Goal: Information Seeking & Learning: Understand process/instructions

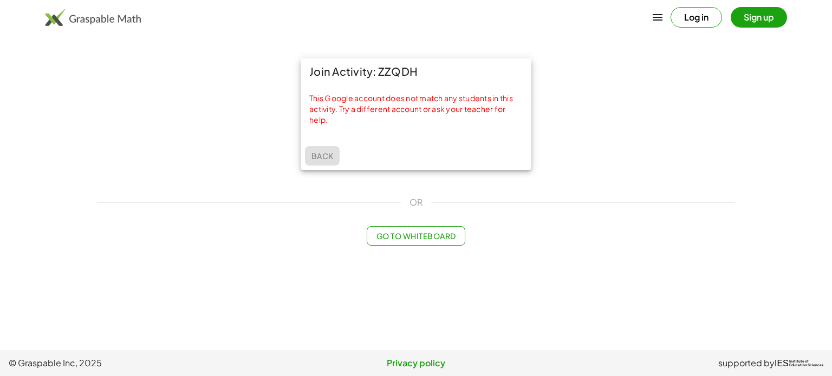
click at [324, 158] on span "Back" at bounding box center [322, 156] width 22 height 10
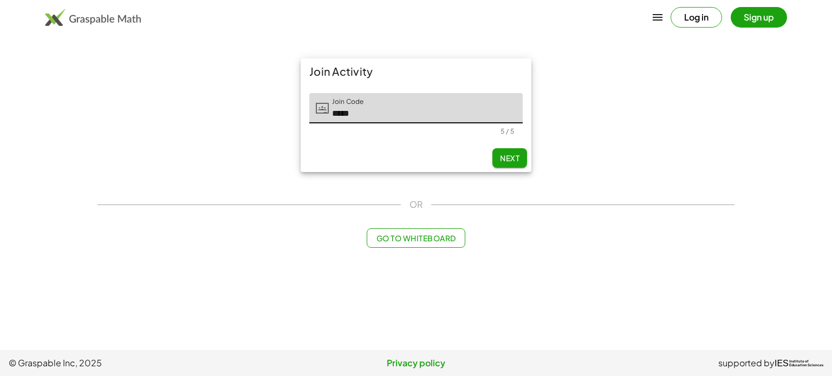
click at [505, 160] on button "Next" at bounding box center [509, 157] width 35 height 19
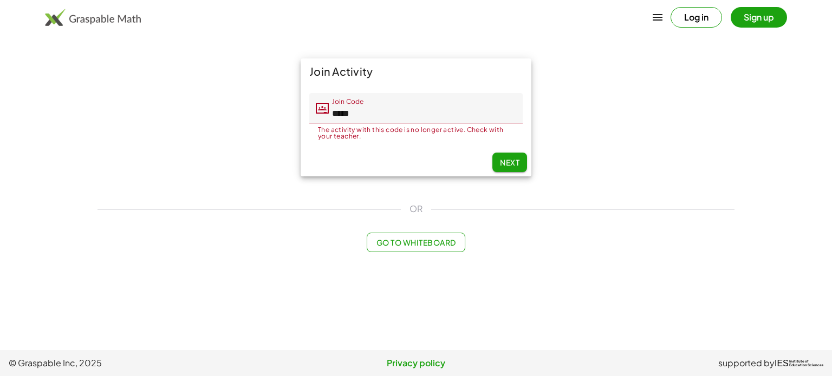
click at [413, 116] on input "*****" at bounding box center [426, 108] width 194 height 30
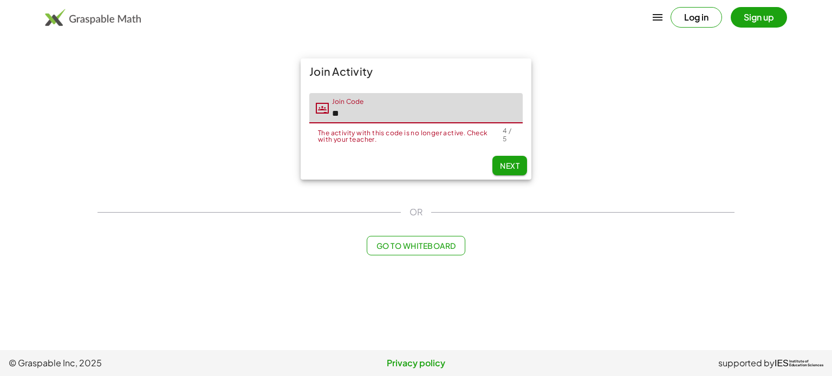
type input "*"
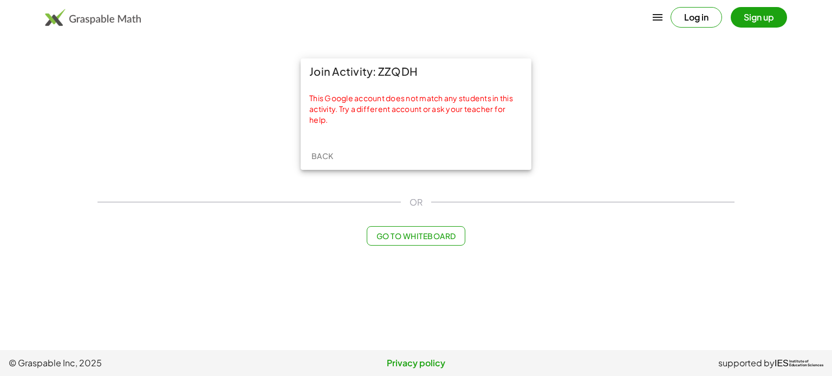
click at [431, 238] on span "Go to Whiteboard" at bounding box center [416, 236] width 80 height 10
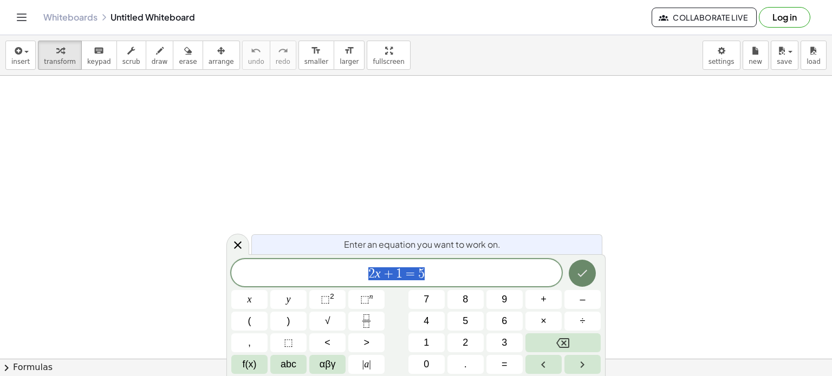
click at [580, 269] on icon "Done" at bounding box center [582, 273] width 13 height 13
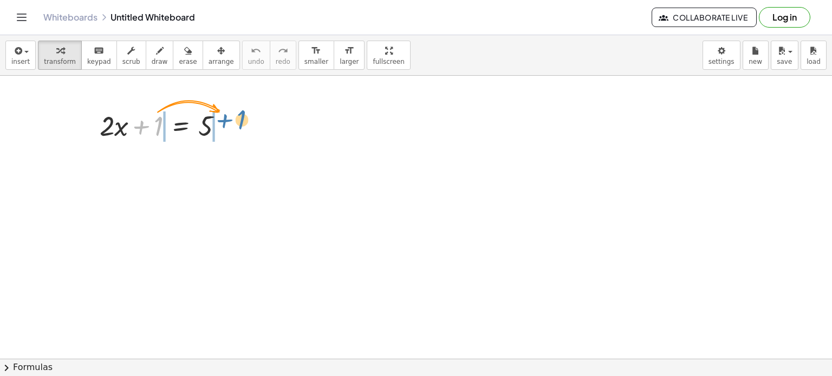
drag, startPoint x: 158, startPoint y: 121, endPoint x: 237, endPoint y: 120, distance: 78.5
click at [237, 120] on div at bounding box center [165, 125] width 143 height 37
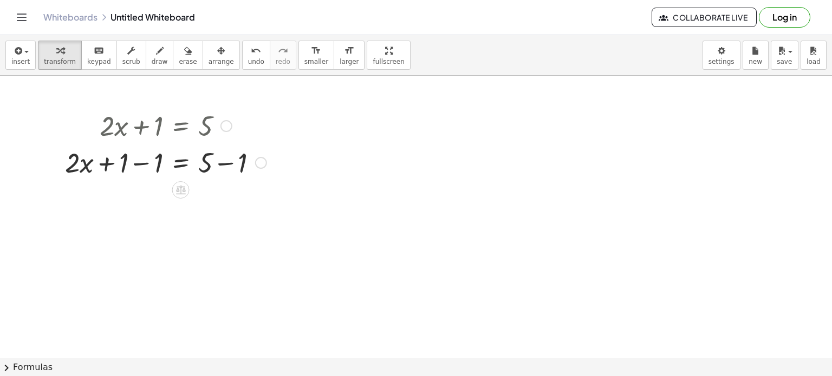
click at [229, 124] on div at bounding box center [226, 126] width 12 height 12
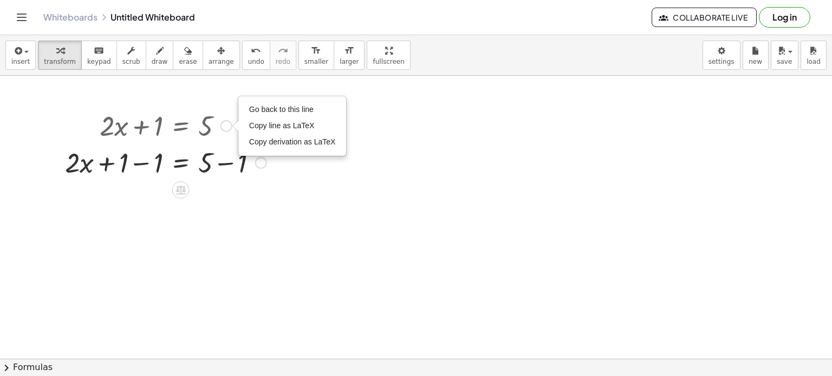
click at [262, 165] on div at bounding box center [261, 163] width 12 height 12
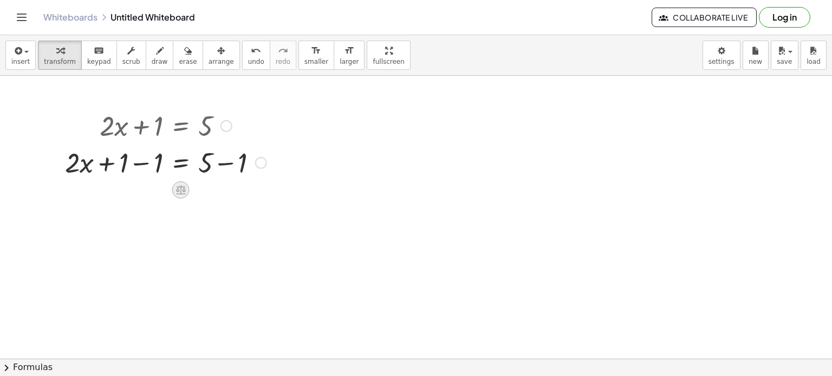
click at [179, 185] on icon at bounding box center [180, 189] width 11 height 11
click at [182, 192] on span "×" at bounding box center [181, 190] width 6 height 16
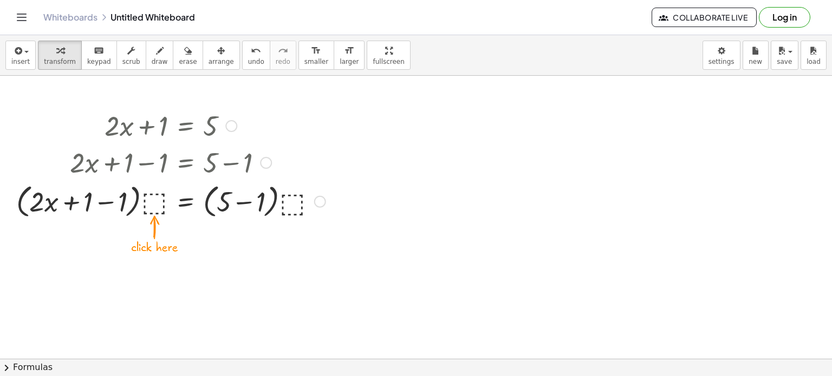
click at [156, 197] on div at bounding box center [171, 200] width 320 height 41
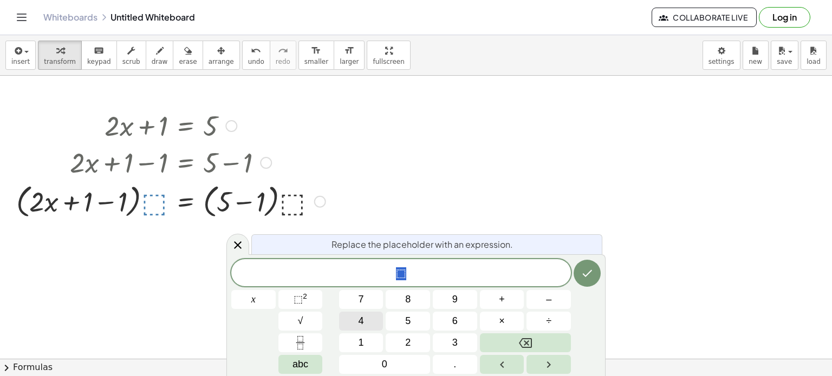
click at [365, 323] on button "4" at bounding box center [361, 321] width 44 height 19
click at [588, 280] on button "Done" at bounding box center [586, 273] width 27 height 27
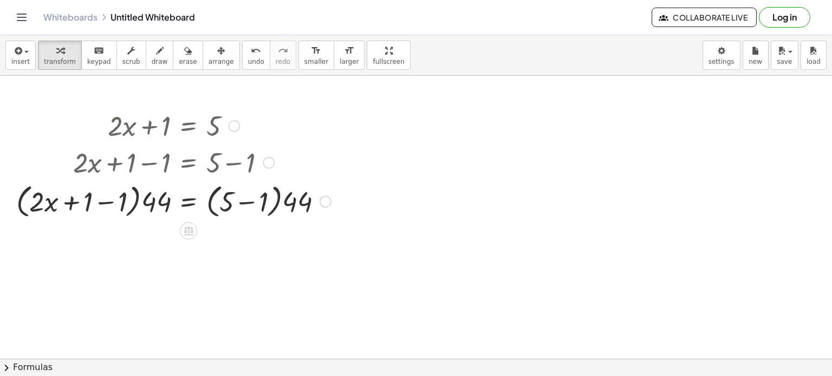
click at [166, 200] on div at bounding box center [173, 200] width 325 height 41
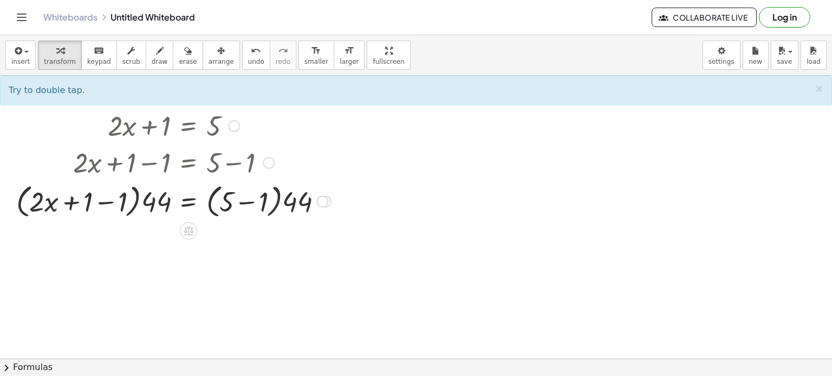
click at [150, 206] on div at bounding box center [173, 200] width 325 height 41
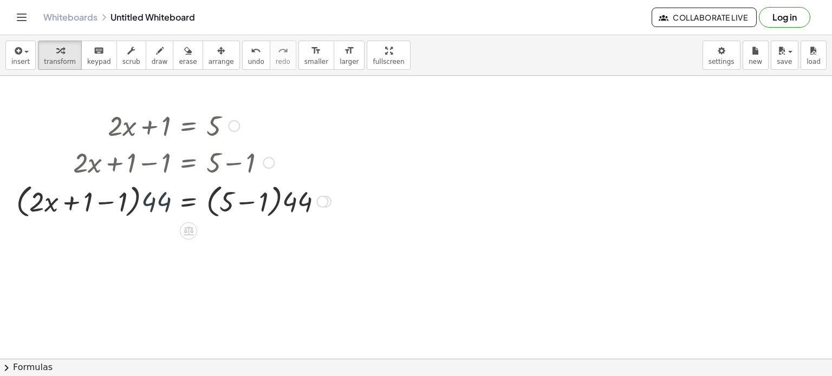
click at [150, 206] on div at bounding box center [173, 200] width 325 height 41
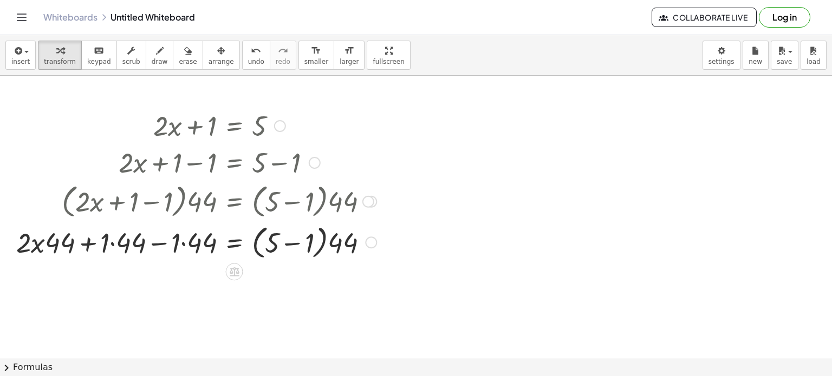
click at [270, 244] on div at bounding box center [196, 241] width 371 height 41
click at [277, 243] on div at bounding box center [196, 241] width 371 height 41
click at [354, 245] on div at bounding box center [196, 241] width 371 height 41
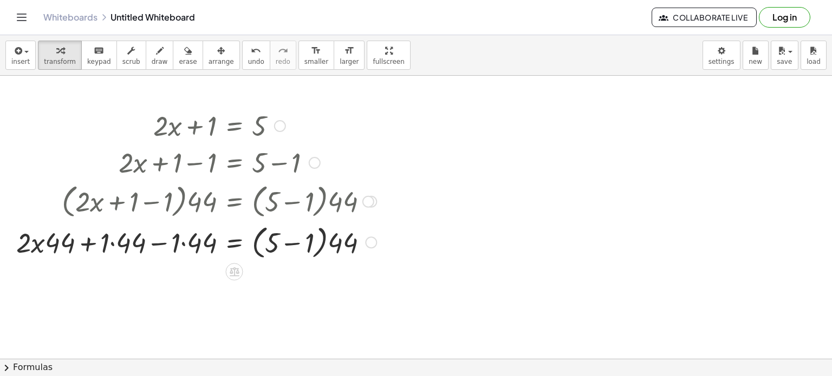
click at [354, 245] on div at bounding box center [196, 241] width 371 height 41
click at [293, 242] on div at bounding box center [204, 241] width 387 height 37
click at [293, 242] on div at bounding box center [201, 241] width 380 height 37
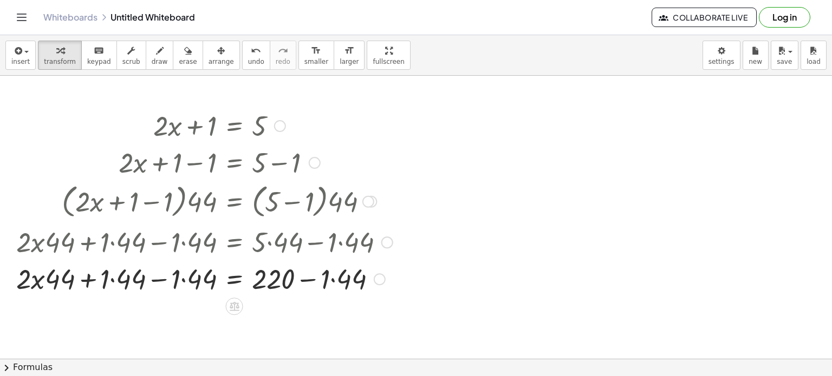
click at [357, 275] on div at bounding box center [204, 278] width 387 height 37
click at [234, 279] on div "2 x = 1 − 1 − 1 + · · · 44 + · · 44 · · 44 + · · 44 220 44 Transform line Copy …" at bounding box center [234, 279] width 0 height 0
click at [192, 279] on div at bounding box center [204, 278] width 387 height 37
click at [145, 279] on div at bounding box center [204, 278] width 387 height 37
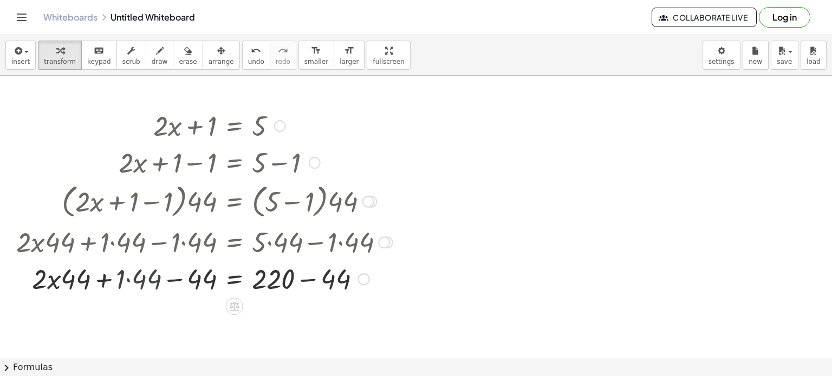
click at [145, 279] on div at bounding box center [204, 278] width 387 height 37
click at [90, 283] on div at bounding box center [204, 278] width 387 height 37
click at [86, 283] on div at bounding box center [204, 278] width 387 height 37
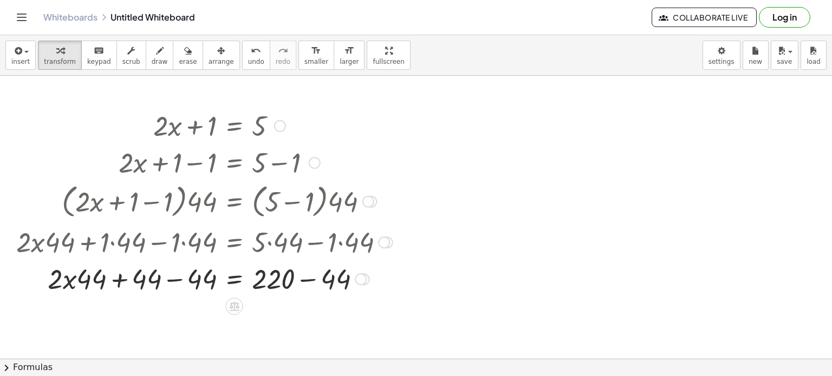
click at [86, 279] on div at bounding box center [204, 278] width 387 height 37
click at [53, 283] on div at bounding box center [204, 278] width 387 height 37
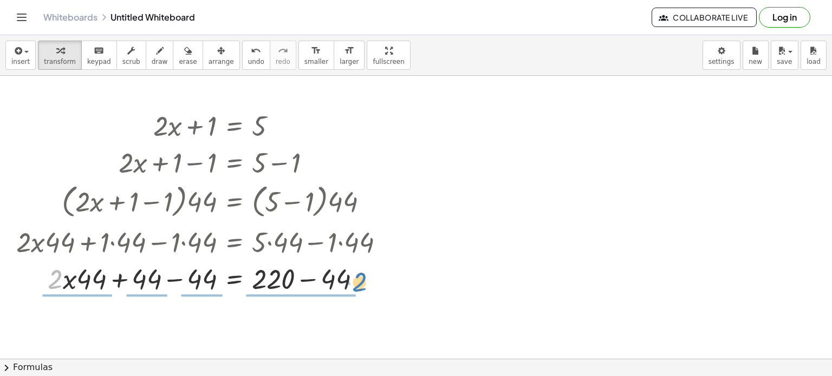
drag, startPoint x: 53, startPoint y: 283, endPoint x: 361, endPoint y: 283, distance: 307.6
click at [361, 283] on div at bounding box center [204, 278] width 387 height 37
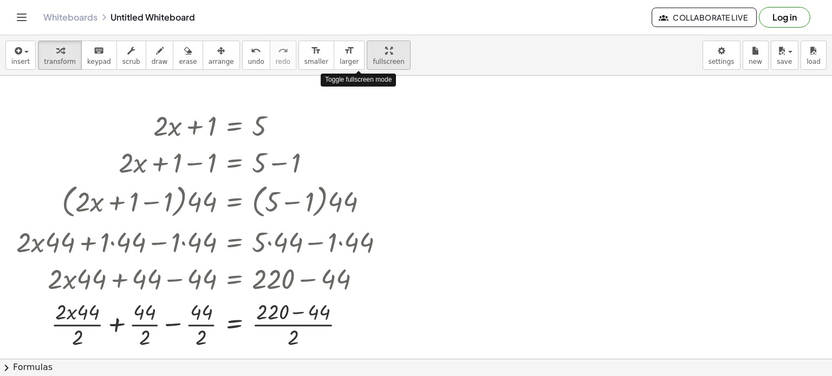
click at [346, 121] on div "insert select one: Math Expression Function Text Youtube Video Graphing Geometr…" at bounding box center [416, 205] width 832 height 341
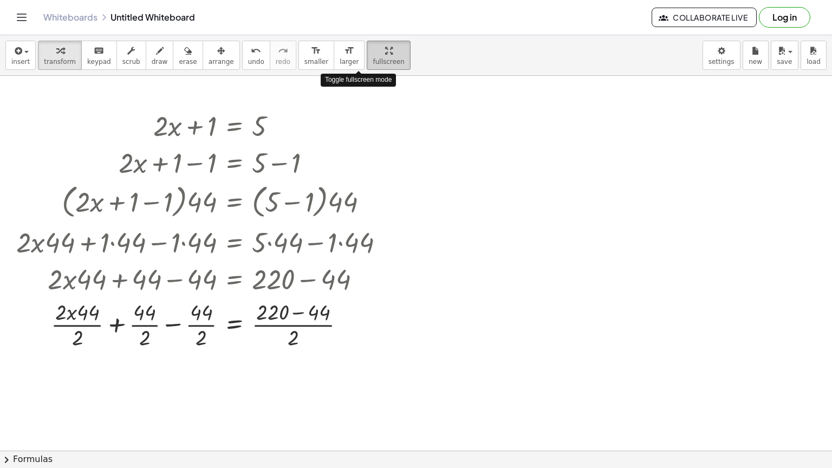
click at [349, 0] on html "Graspable Math Activities Get Started Activity Bank Assigned Work Classes White…" at bounding box center [416, 234] width 832 height 468
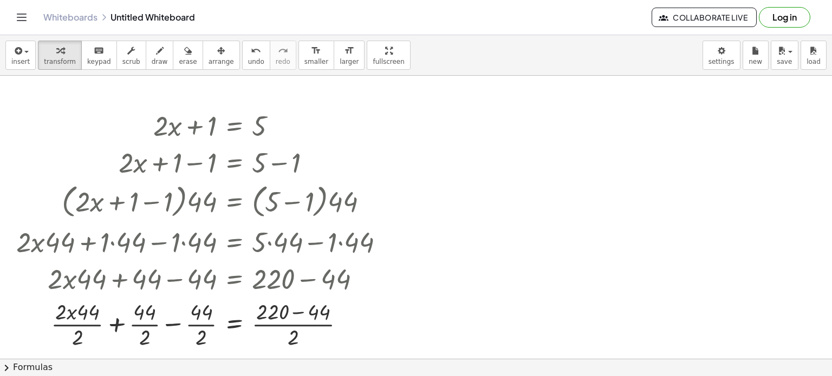
click at [773, 21] on button "Log in" at bounding box center [784, 17] width 51 height 21
click at [11, 367] on span "chevron_right" at bounding box center [6, 368] width 13 height 13
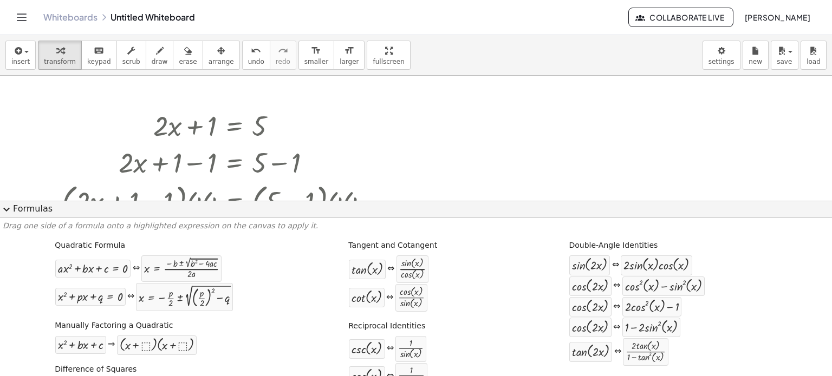
click at [140, 277] on div "+ · a · x 2 + · b · x + c = 0 ⇔ x = · ( − b ± 2 √ ( + b 2 − · 4 · a · c ) ) · 2…" at bounding box center [138, 268] width 167 height 27
click at [374, 164] on div at bounding box center [204, 161] width 387 height 37
click at [71, 370] on label "Difference of Squares" at bounding box center [96, 369] width 82 height 11
click at [160, 131] on div at bounding box center [204, 125] width 387 height 37
click at [48, 54] on div "button" at bounding box center [60, 50] width 32 height 13
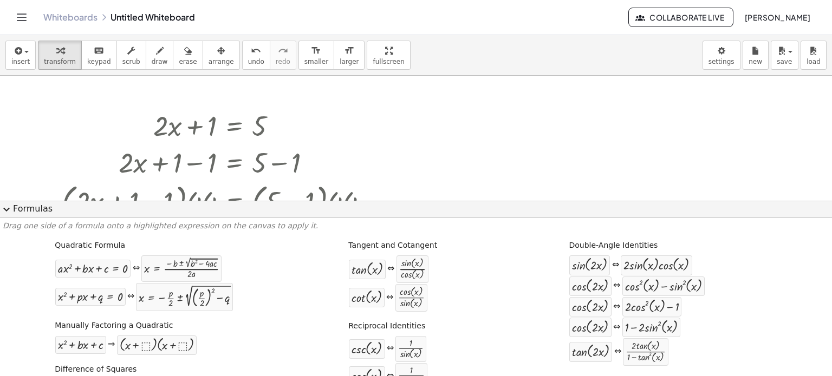
click at [10, 208] on span "expand_more" at bounding box center [6, 209] width 13 height 13
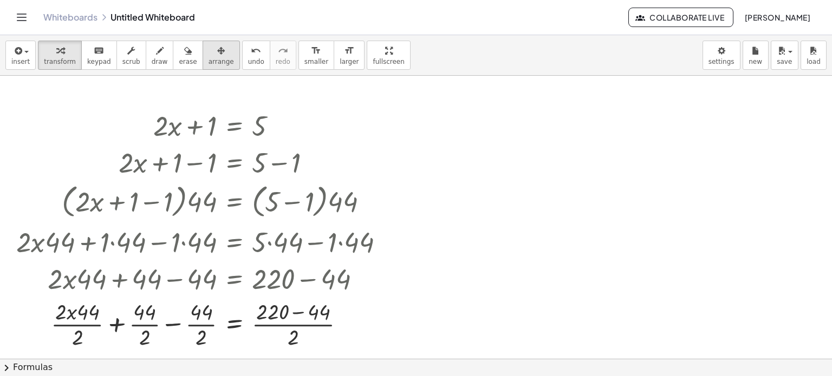
click at [211, 55] on div "button" at bounding box center [220, 50] width 25 height 13
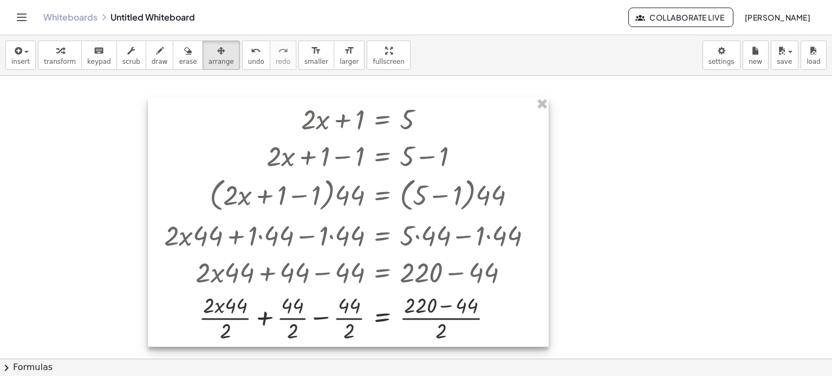
drag, startPoint x: 264, startPoint y: 132, endPoint x: 413, endPoint y: 130, distance: 148.9
click at [413, 130] on div at bounding box center [348, 222] width 401 height 250
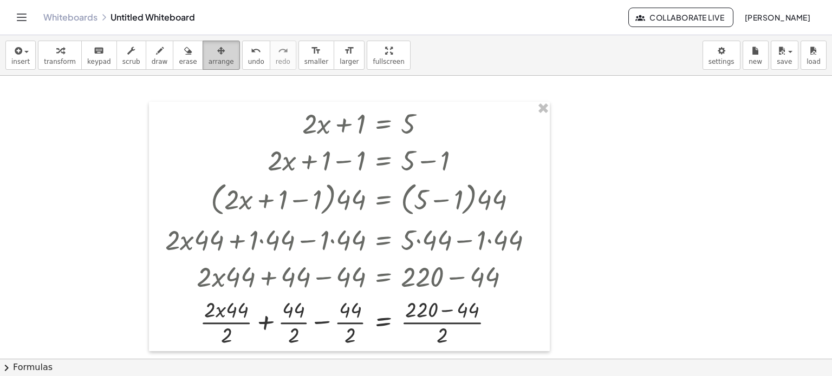
click at [208, 64] on span "arrange" at bounding box center [220, 62] width 25 height 8
click at [217, 51] on icon "button" at bounding box center [221, 50] width 8 height 13
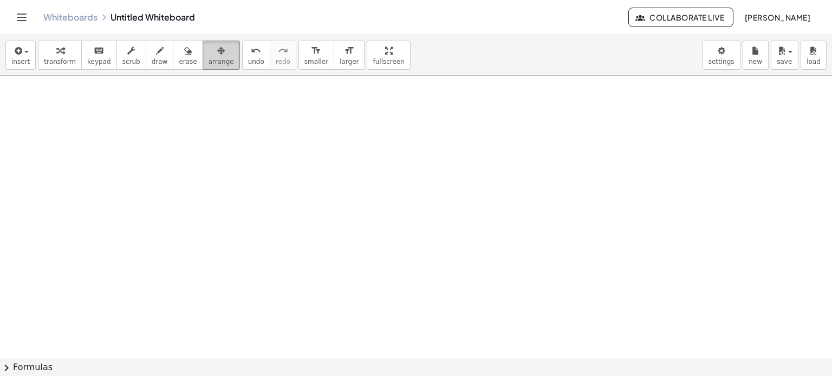
click at [217, 48] on icon "button" at bounding box center [221, 50] width 8 height 13
click at [179, 60] on span "erase" at bounding box center [188, 62] width 18 height 8
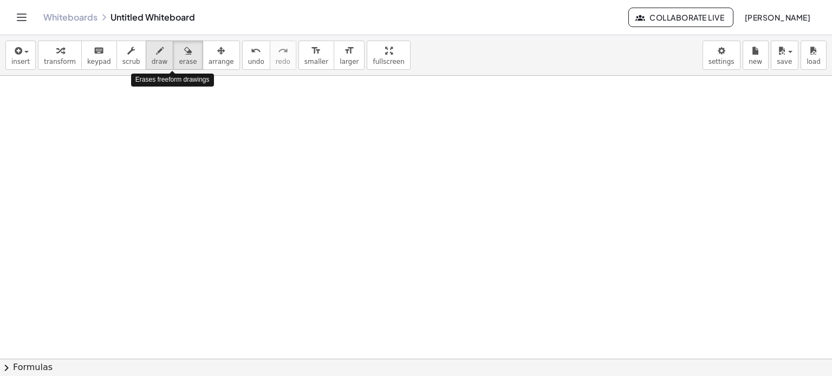
click at [152, 61] on span "draw" at bounding box center [160, 62] width 16 height 8
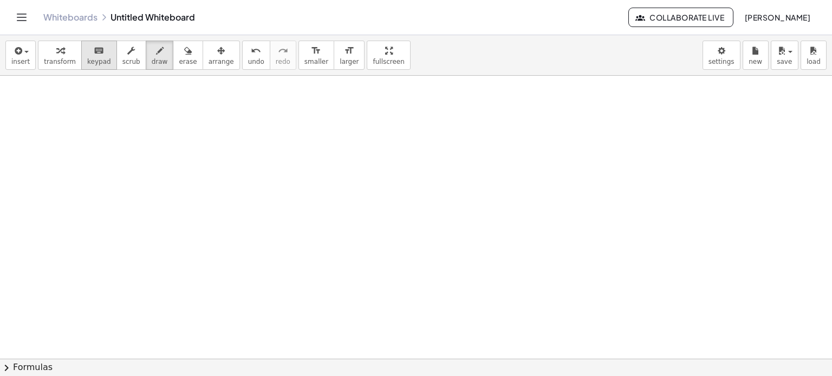
click at [87, 67] on button "keyboard keypad" at bounding box center [99, 55] width 36 height 29
click at [28, 57] on button "insert" at bounding box center [20, 55] width 30 height 29
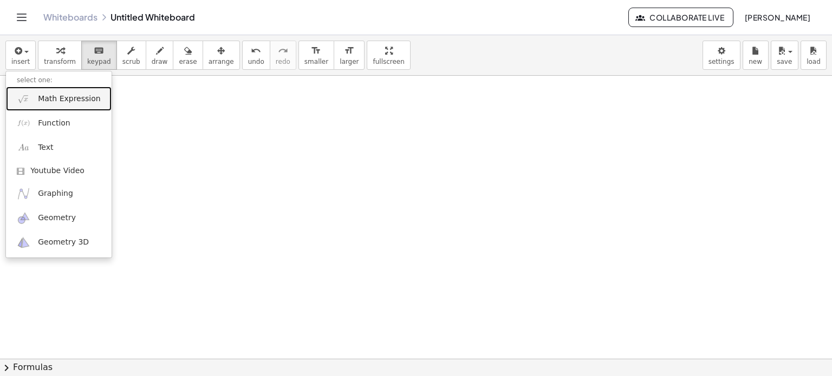
click at [49, 91] on link "Math Expression" at bounding box center [59, 99] width 106 height 24
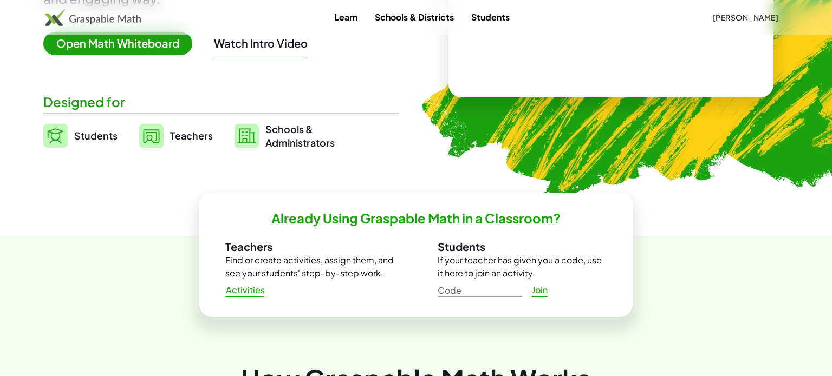
scroll to position [230, 0]
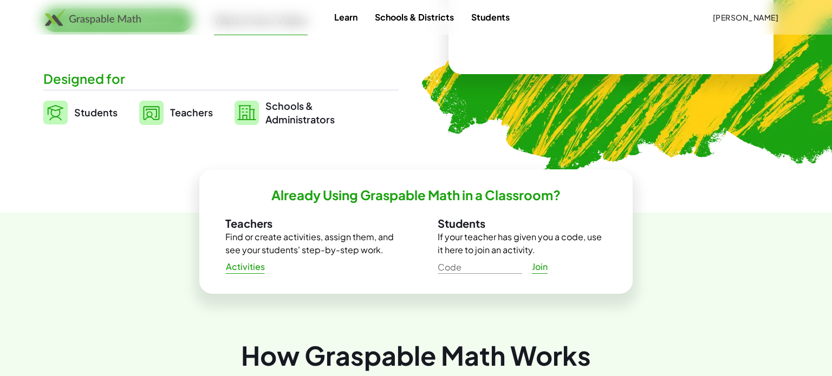
click at [443, 265] on input "Code" at bounding box center [480, 265] width 84 height 17
type input "*****"
click at [545, 269] on span "Join" at bounding box center [539, 267] width 16 height 11
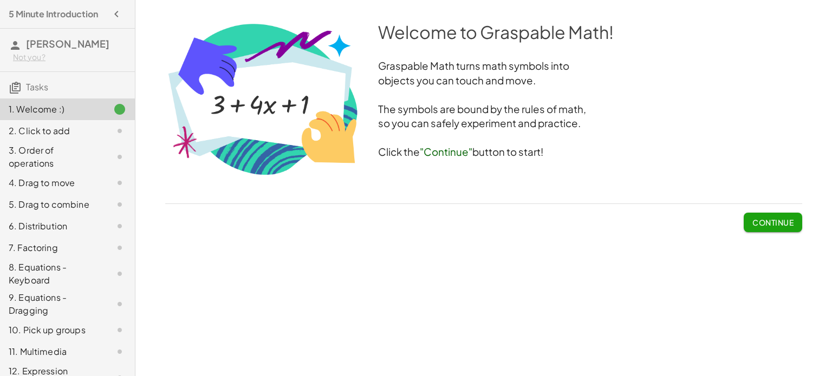
click at [770, 223] on span "Continue" at bounding box center [772, 223] width 41 height 10
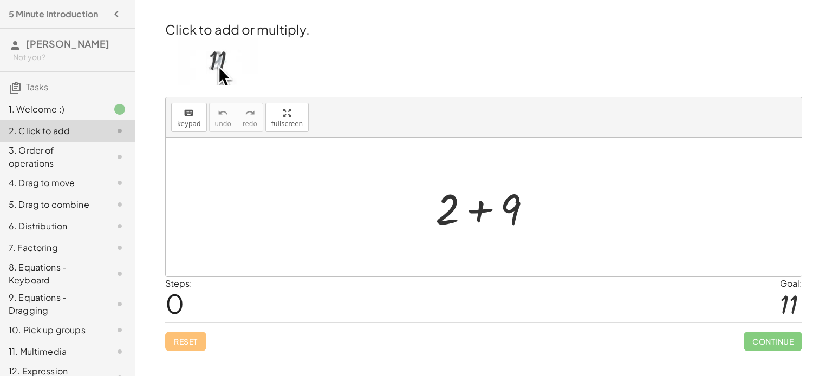
click at [479, 208] on div at bounding box center [487, 208] width 115 height 56
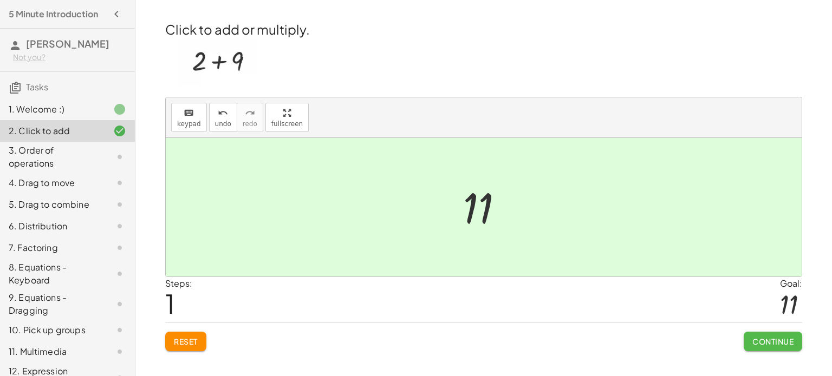
click at [756, 337] on span "Continue" at bounding box center [772, 342] width 41 height 10
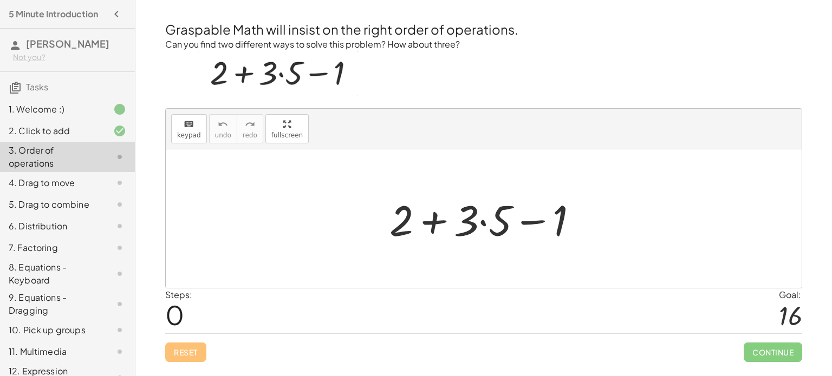
click at [482, 220] on div at bounding box center [488, 219] width 208 height 56
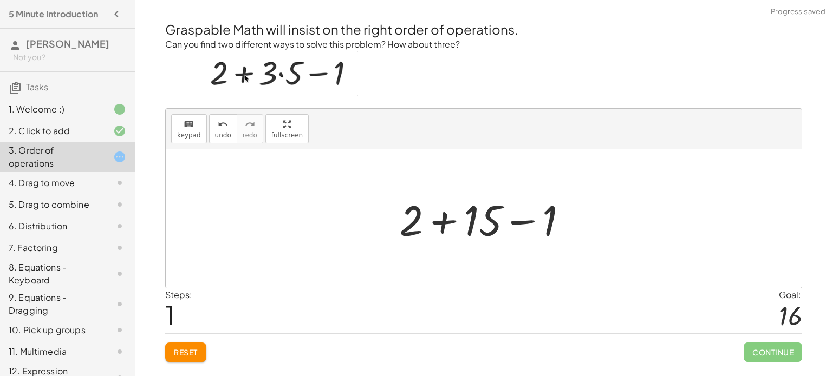
click at [446, 219] on div at bounding box center [488, 219] width 188 height 56
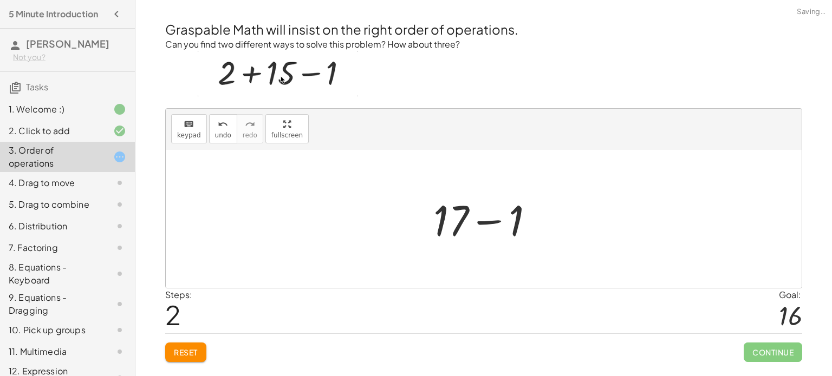
click at [488, 220] on div at bounding box center [488, 219] width 120 height 56
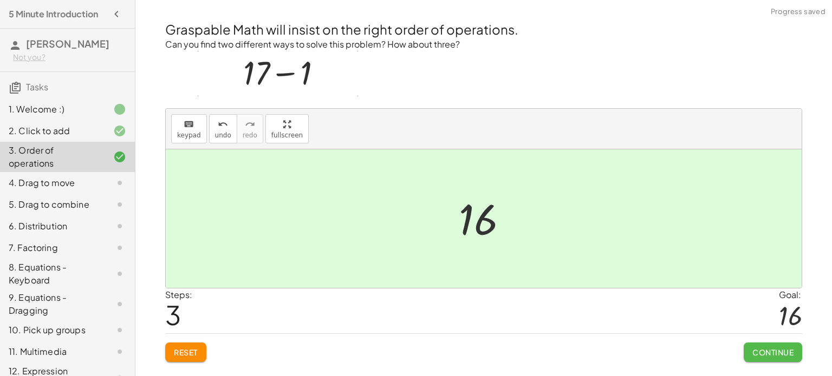
click at [771, 349] on span "Continue" at bounding box center [772, 353] width 41 height 10
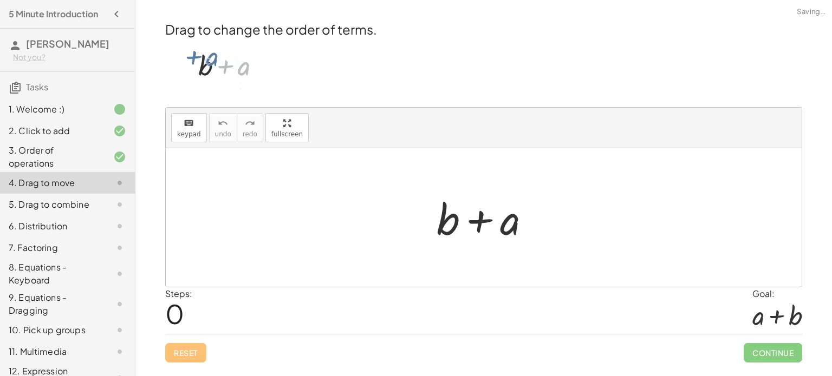
click at [478, 221] on div at bounding box center [487, 218] width 113 height 56
drag, startPoint x: 443, startPoint y: 219, endPoint x: 554, endPoint y: 226, distance: 111.2
click at [554, 226] on div "+ b + b + a" at bounding box center [484, 217] width 636 height 139
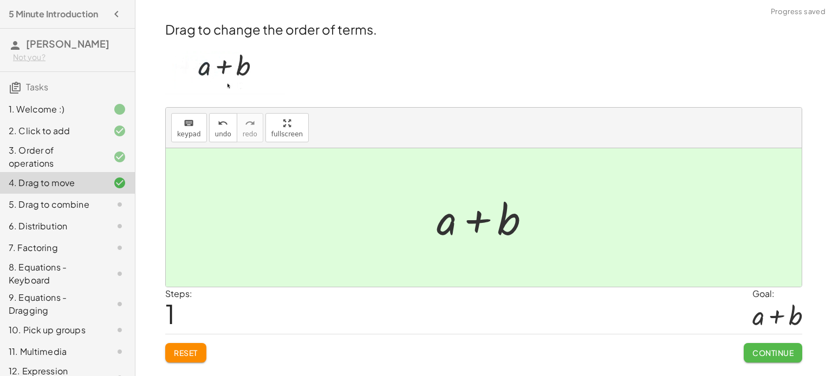
click at [758, 355] on span "Continue" at bounding box center [772, 353] width 41 height 10
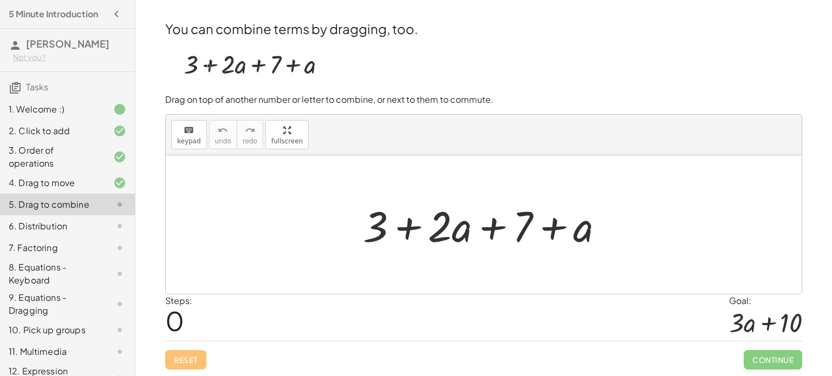
click at [549, 228] on div at bounding box center [487, 225] width 260 height 56
click at [493, 230] on div at bounding box center [487, 225] width 260 height 56
click at [410, 226] on div at bounding box center [487, 225] width 260 height 56
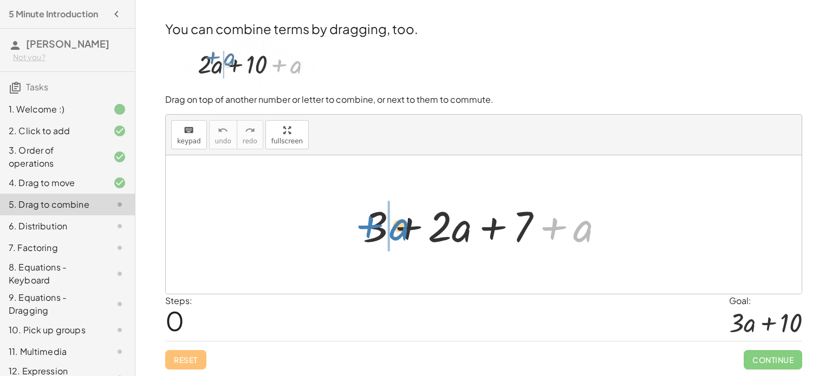
drag, startPoint x: 574, startPoint y: 230, endPoint x: 389, endPoint y: 230, distance: 185.7
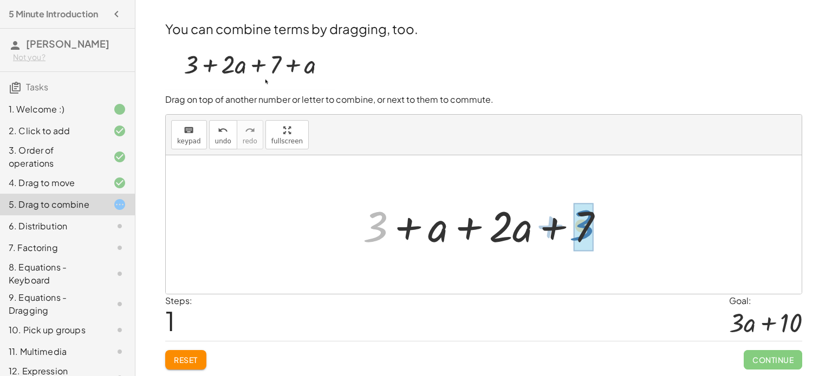
drag, startPoint x: 378, startPoint y: 226, endPoint x: 587, endPoint y: 225, distance: 209.0
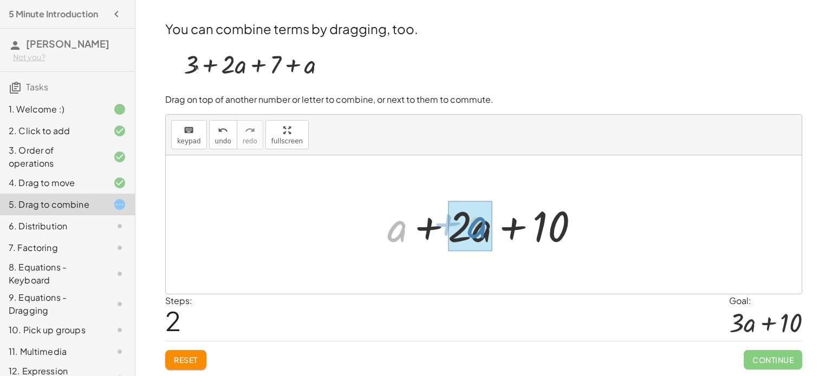
drag, startPoint x: 401, startPoint y: 231, endPoint x: 482, endPoint y: 228, distance: 81.3
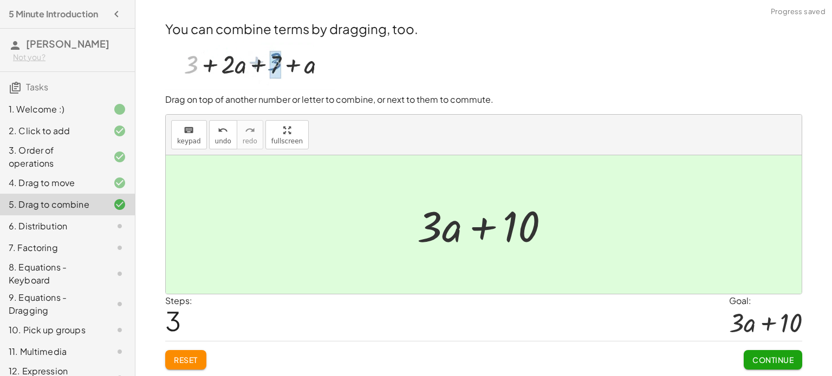
click at [504, 291] on div at bounding box center [484, 224] width 636 height 139
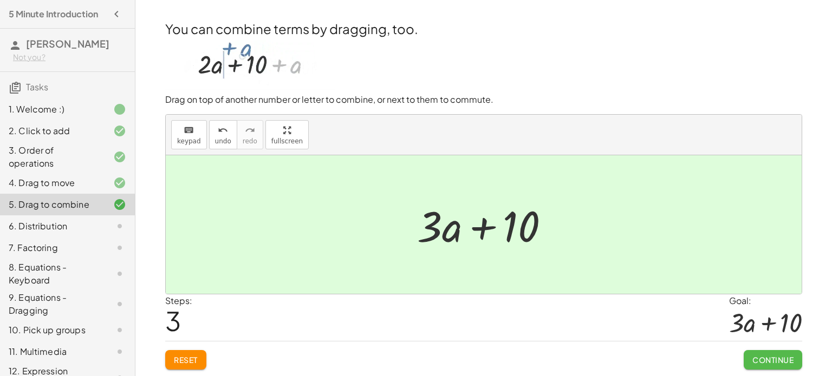
click at [776, 351] on button "Continue" at bounding box center [772, 359] width 58 height 19
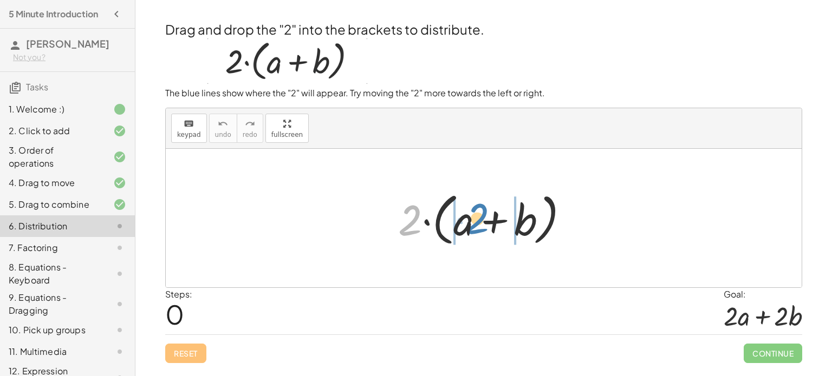
drag, startPoint x: 412, startPoint y: 221, endPoint x: 479, endPoint y: 220, distance: 67.7
click at [479, 220] on div at bounding box center [488, 218] width 190 height 62
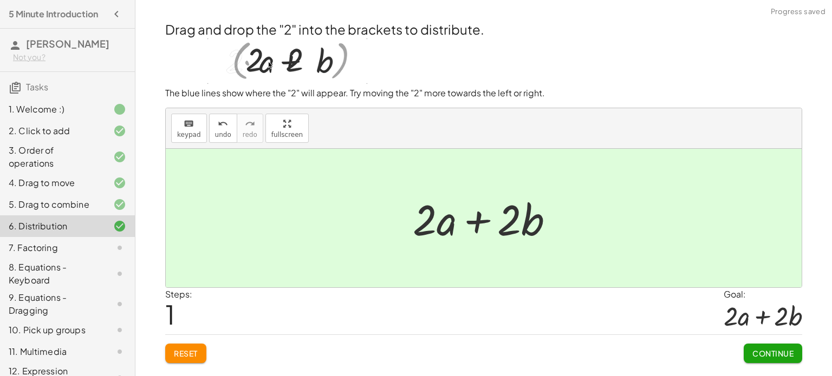
click at [788, 355] on span "Continue" at bounding box center [772, 354] width 41 height 10
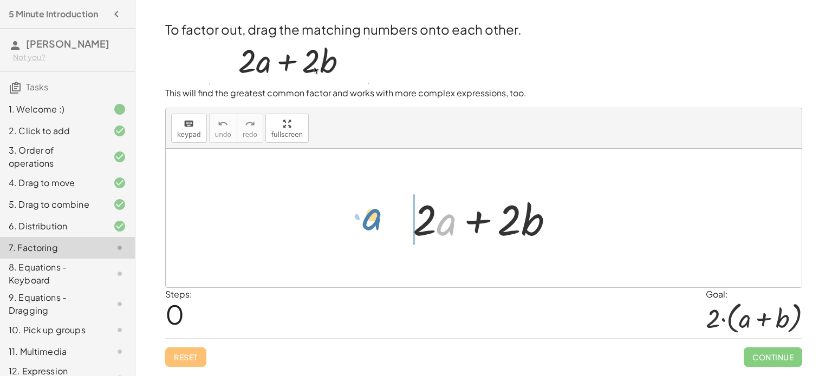
drag, startPoint x: 454, startPoint y: 227, endPoint x: 381, endPoint y: 228, distance: 73.1
click at [381, 228] on div "· a + · 2 · a + · 2 · b" at bounding box center [484, 218] width 636 height 139
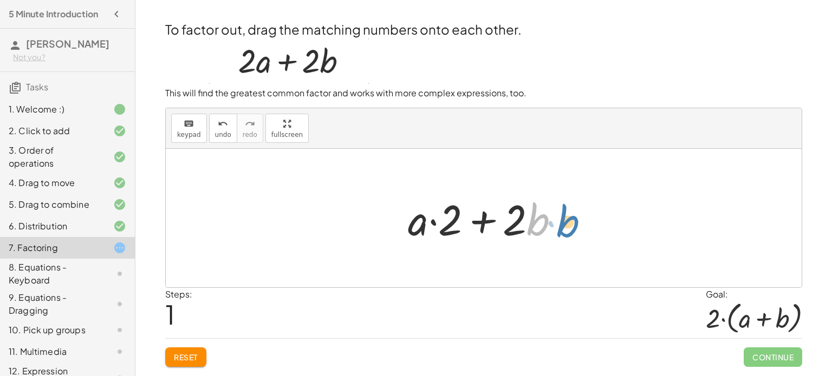
drag, startPoint x: 537, startPoint y: 211, endPoint x: 557, endPoint y: 217, distance: 21.1
click at [557, 217] on div at bounding box center [487, 219] width 171 height 56
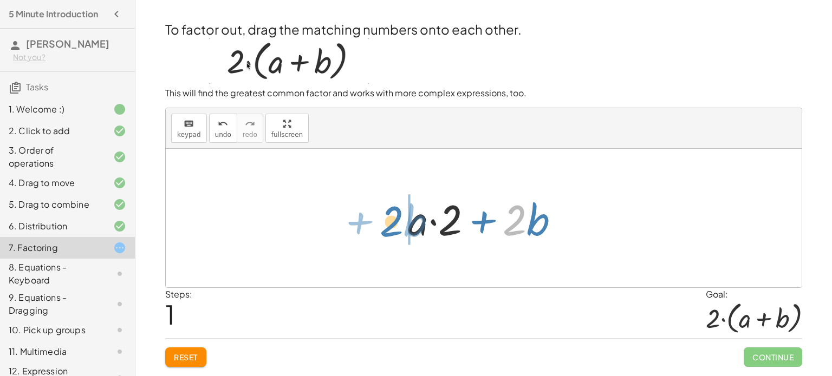
drag, startPoint x: 517, startPoint y: 213, endPoint x: 377, endPoint y: 217, distance: 139.7
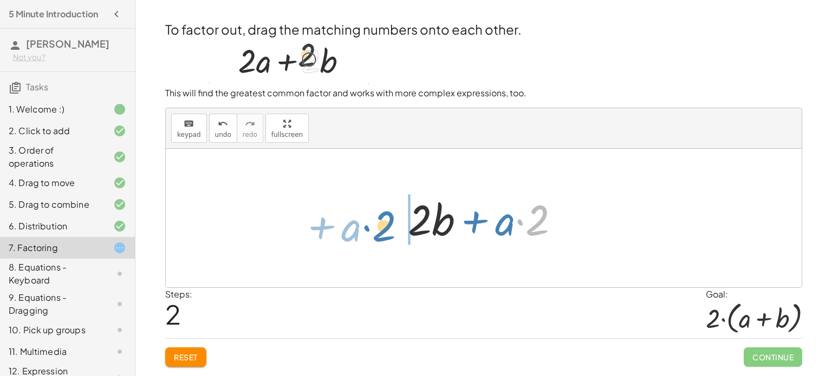
drag, startPoint x: 532, startPoint y: 227, endPoint x: 378, endPoint y: 233, distance: 153.9
click at [378, 233] on div "+ · 2 · a + · 2 · b + · a · 2 + · 2 · b · 2 + · a + · 2 · a + · 2 · b" at bounding box center [484, 218] width 636 height 139
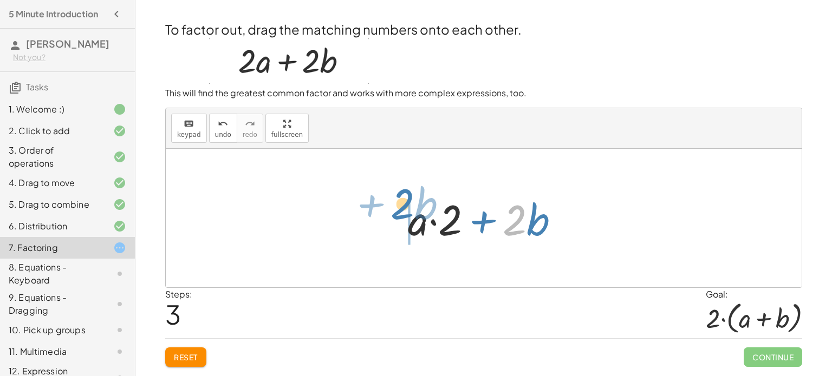
drag, startPoint x: 518, startPoint y: 230, endPoint x: 406, endPoint y: 218, distance: 113.3
click at [406, 218] on div at bounding box center [487, 219] width 171 height 56
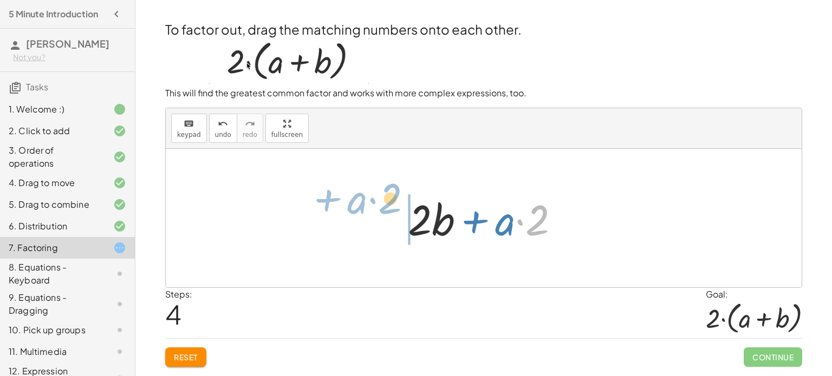
drag, startPoint x: 542, startPoint y: 229, endPoint x: 394, endPoint y: 223, distance: 148.0
click at [394, 223] on div "+ · 2 · a + · 2 · b + · a · 2 + · 2 · b + · 2 · b + · a · 2 + · a · 2 + · 2 · b…" at bounding box center [483, 218] width 185 height 61
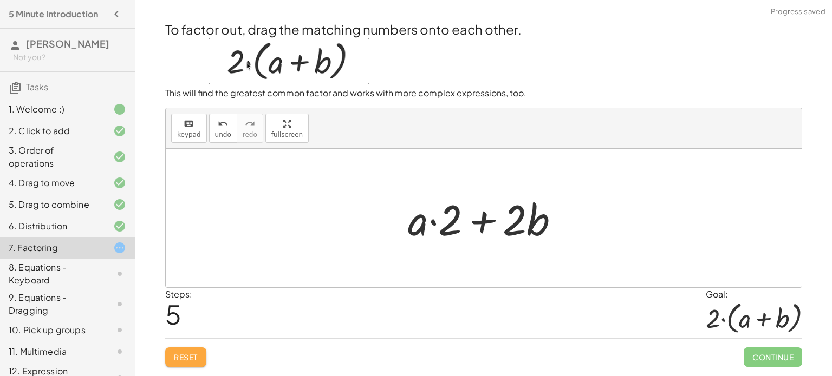
click at [204, 352] on button "Reset" at bounding box center [185, 357] width 41 height 19
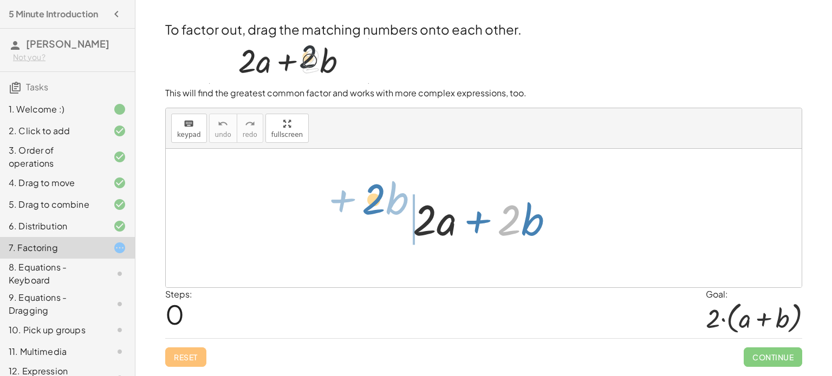
drag, startPoint x: 510, startPoint y: 217, endPoint x: 374, endPoint y: 197, distance: 136.9
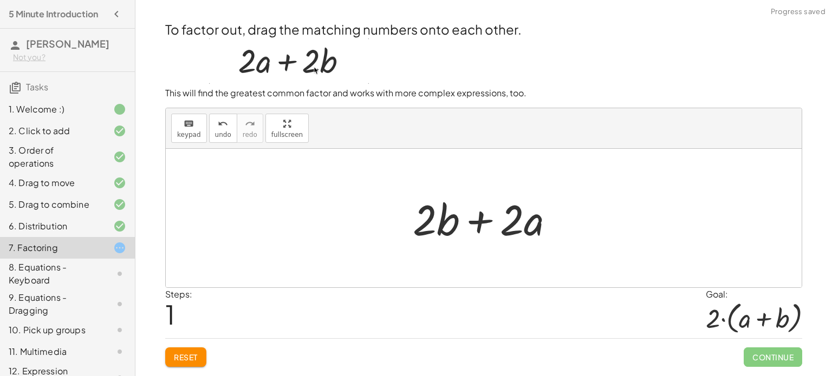
click at [192, 356] on span "Reset" at bounding box center [186, 357] width 24 height 10
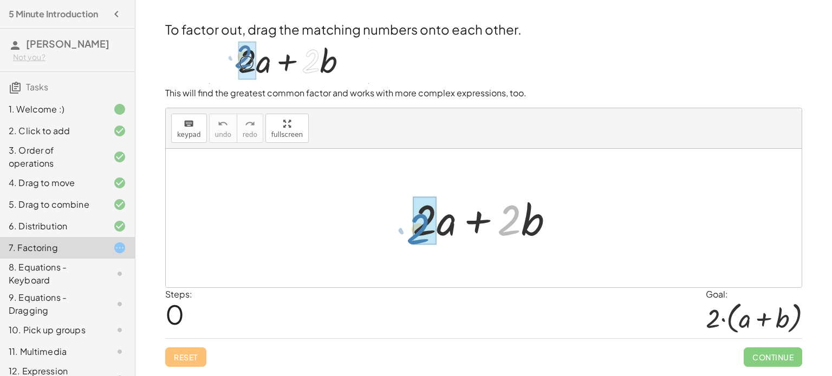
drag, startPoint x: 510, startPoint y: 223, endPoint x: 419, endPoint y: 230, distance: 90.7
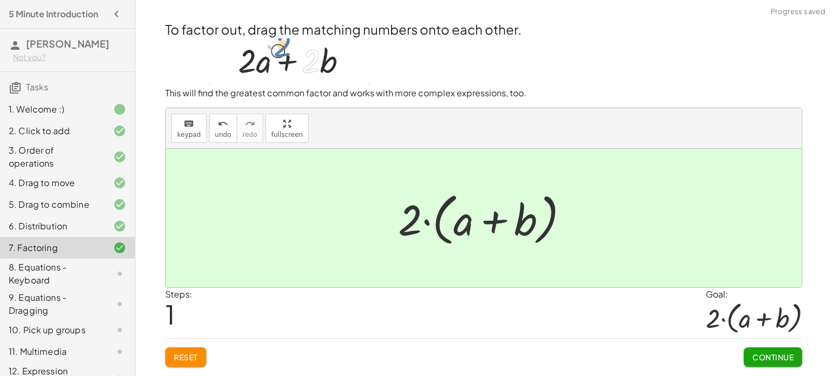
click at [765, 348] on button "Continue" at bounding box center [772, 357] width 58 height 19
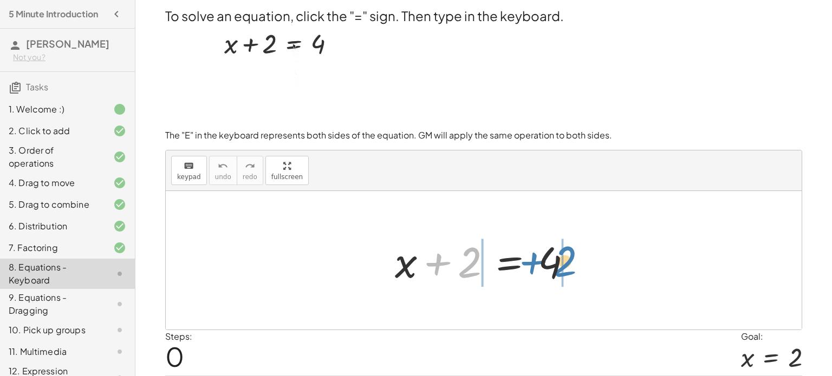
drag, startPoint x: 472, startPoint y: 267, endPoint x: 487, endPoint y: 278, distance: 18.6
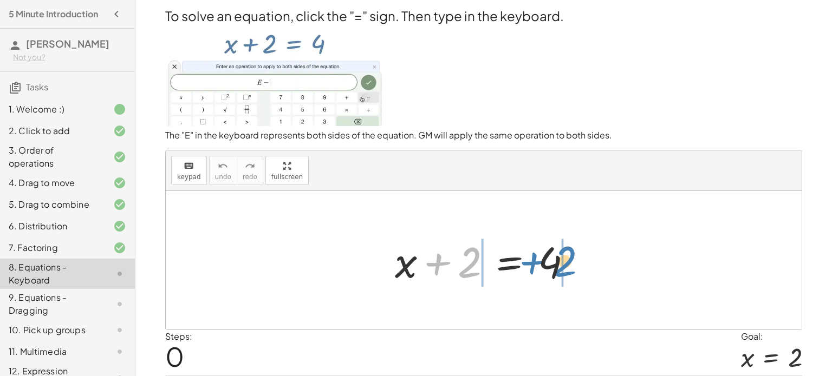
click at [487, 278] on div at bounding box center [487, 261] width 197 height 56
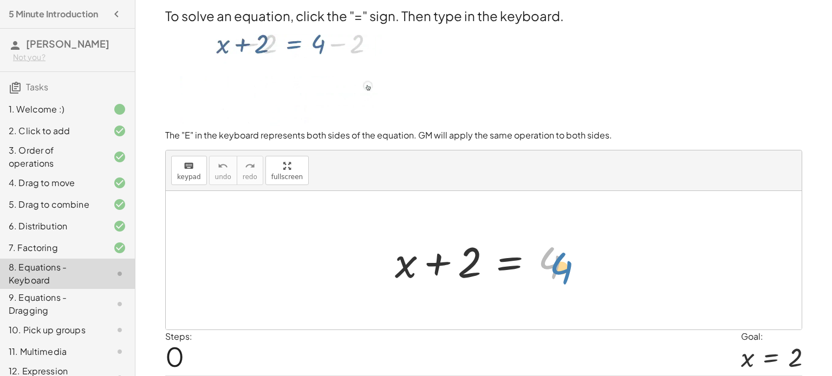
drag, startPoint x: 556, startPoint y: 265, endPoint x: 570, endPoint y: 270, distance: 15.6
click at [570, 270] on div at bounding box center [487, 261] width 197 height 56
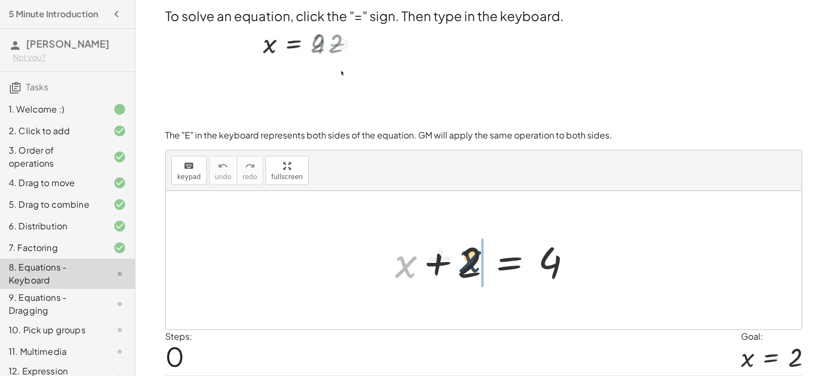
drag, startPoint x: 407, startPoint y: 265, endPoint x: 478, endPoint y: 260, distance: 70.6
click at [478, 260] on div at bounding box center [487, 261] width 197 height 56
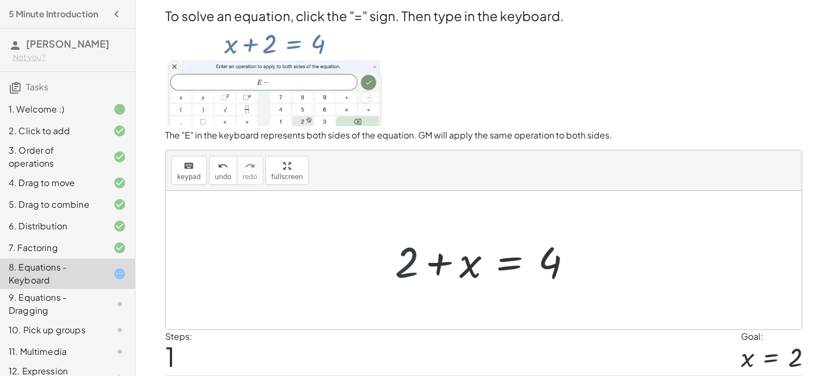
click at [404, 269] on div at bounding box center [487, 261] width 197 height 56
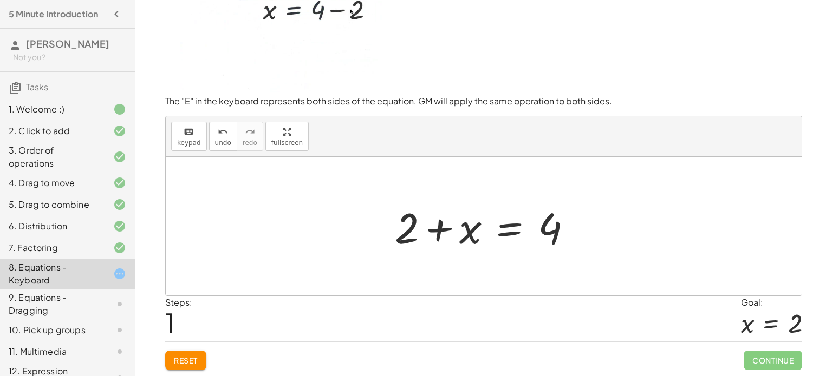
click at [179, 358] on span "Reset" at bounding box center [186, 361] width 24 height 10
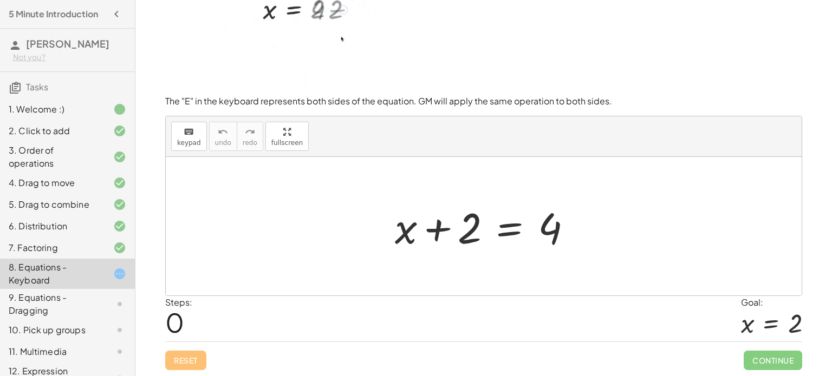
scroll to position [0, 0]
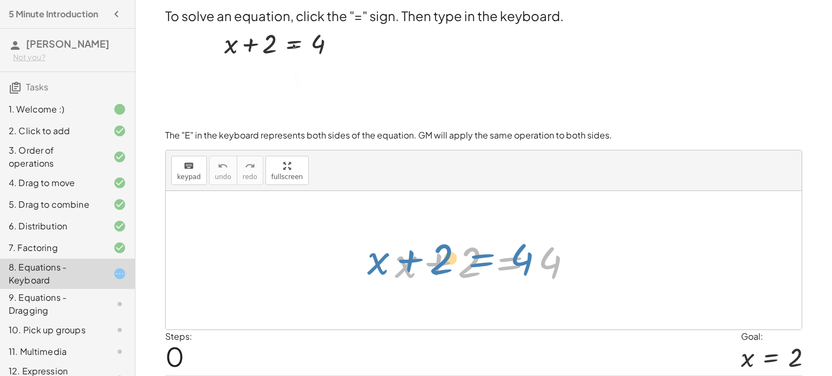
drag, startPoint x: 507, startPoint y: 257, endPoint x: 480, endPoint y: 254, distance: 27.8
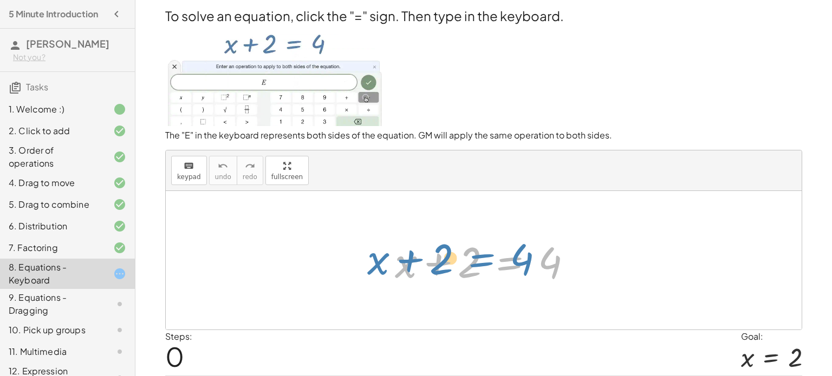
click at [480, 254] on div at bounding box center [487, 261] width 197 height 56
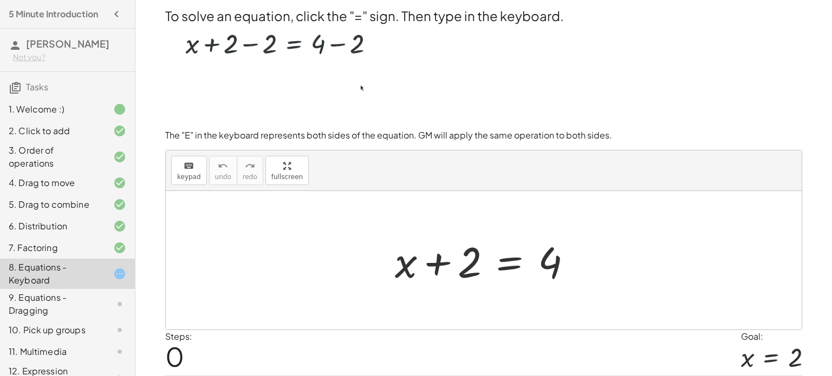
click at [506, 265] on div at bounding box center [487, 261] width 197 height 56
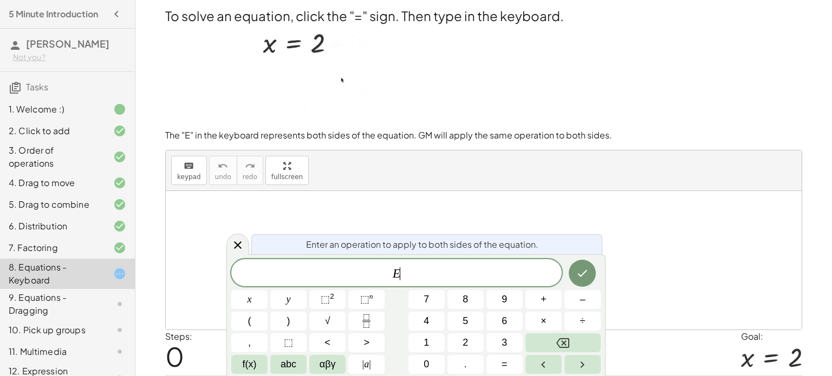
click at [506, 265] on div "E ​" at bounding box center [396, 272] width 330 height 27
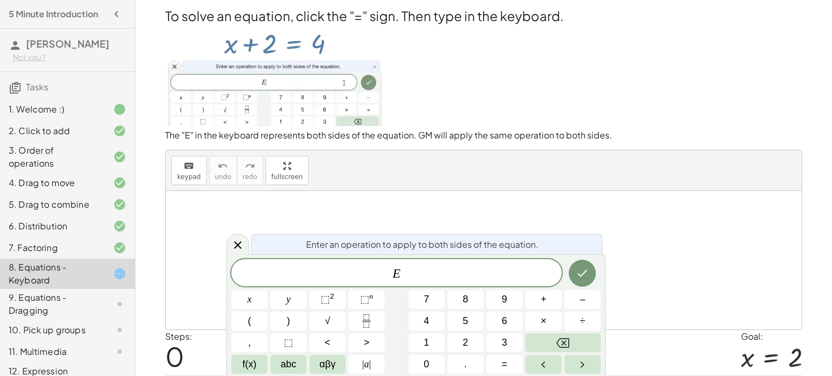
click at [600, 212] on div at bounding box center [484, 260] width 636 height 139
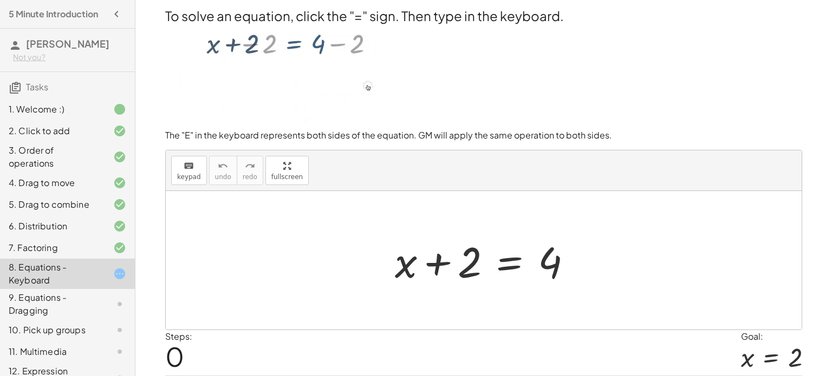
click at [510, 257] on div at bounding box center [487, 261] width 197 height 56
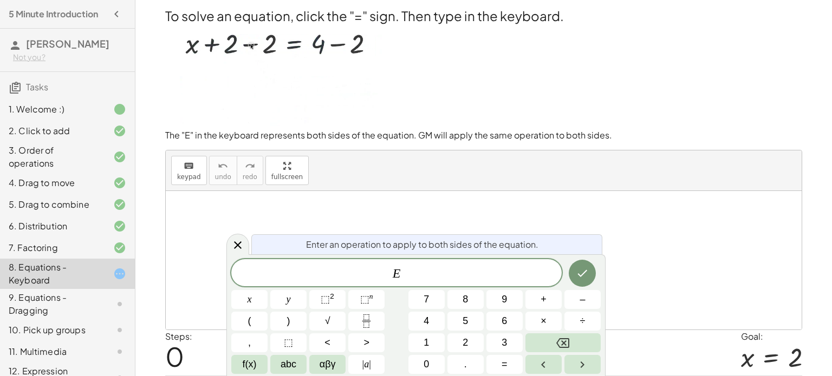
click at [510, 257] on div "Enter an operation to apply to both sides of the equation. E x y ⬚ 2 ⬚ n 7 8 9 …" at bounding box center [415, 315] width 379 height 122
click at [442, 282] on div "E" at bounding box center [396, 272] width 330 height 27
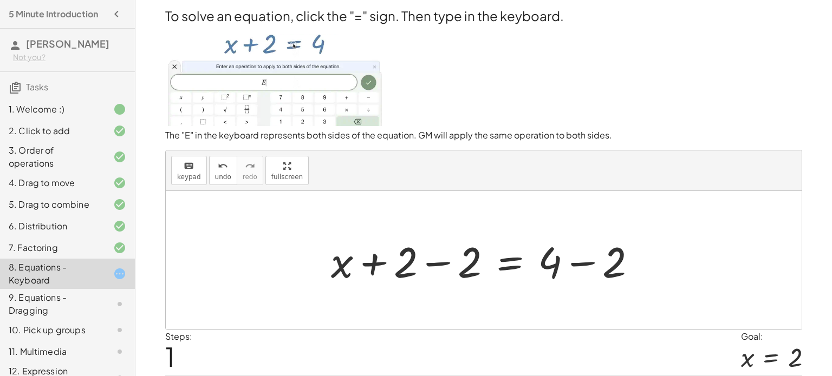
click at [435, 260] on div at bounding box center [487, 261] width 325 height 56
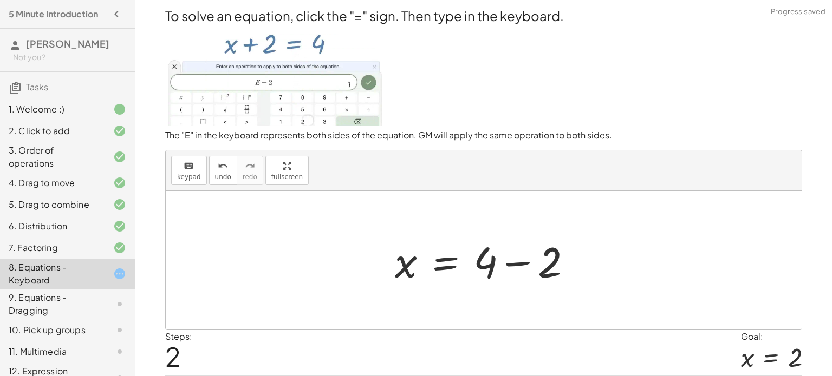
click at [513, 264] on div at bounding box center [487, 261] width 197 height 56
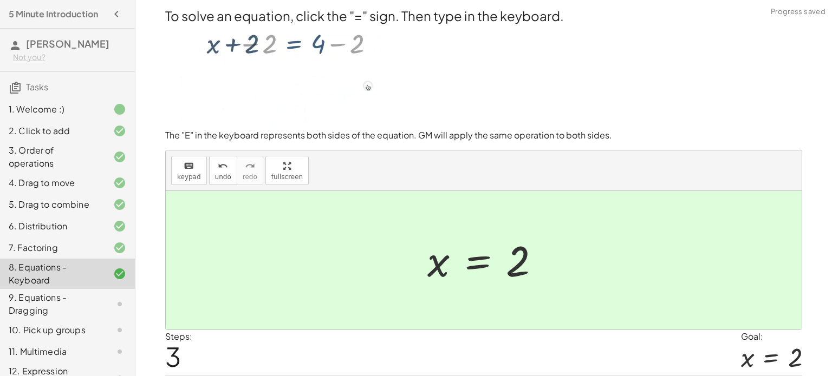
scroll to position [34, 0]
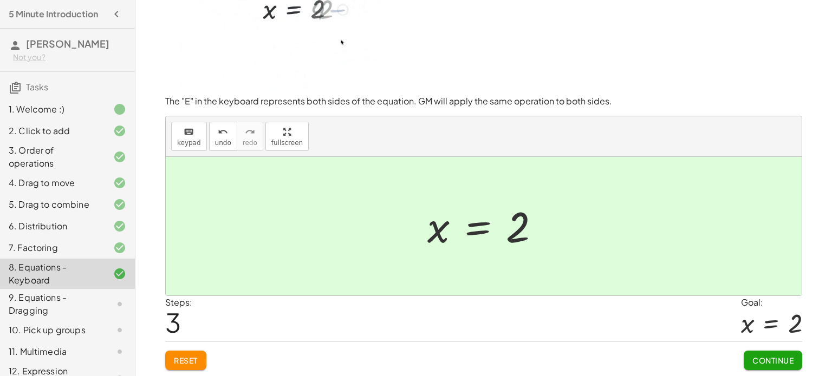
click at [771, 363] on span "Continue" at bounding box center [772, 361] width 41 height 10
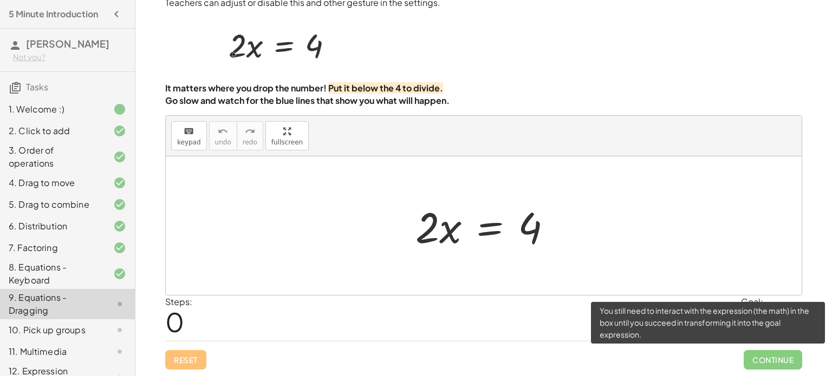
scroll to position [27, 0]
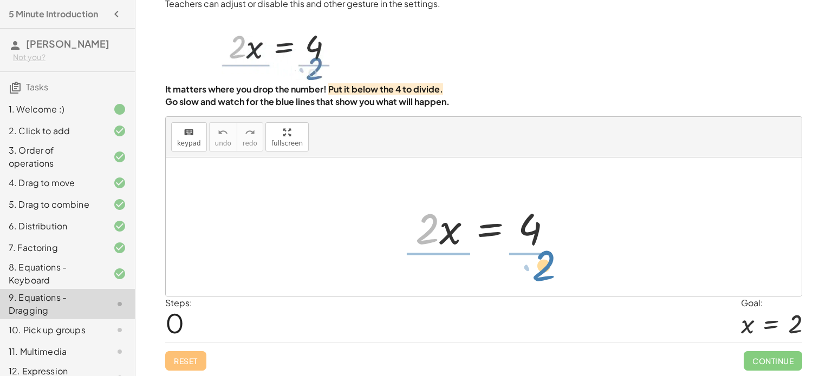
drag, startPoint x: 427, startPoint y: 236, endPoint x: 545, endPoint y: 276, distance: 124.1
click at [545, 276] on div "· 2 · 2 · x = 4" at bounding box center [484, 227] width 636 height 139
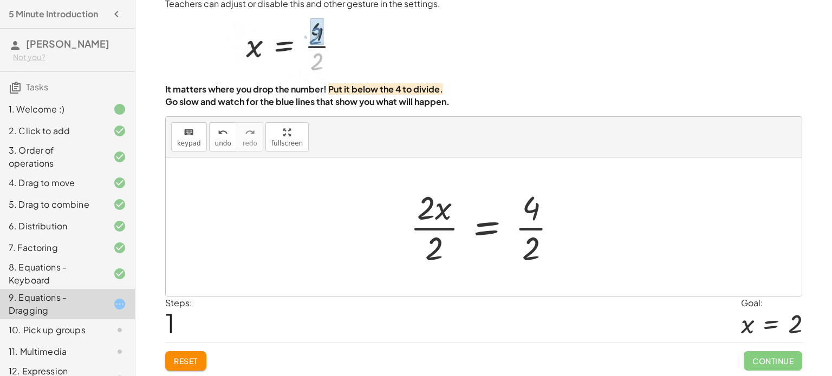
click at [427, 231] on div at bounding box center [487, 226] width 167 height 83
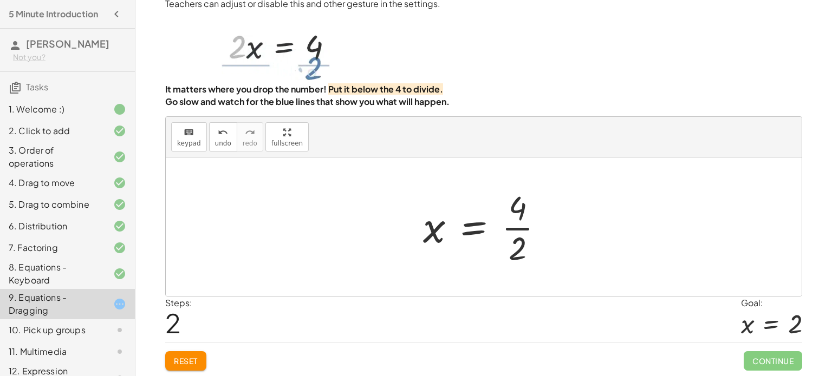
click at [513, 230] on div at bounding box center [487, 226] width 140 height 83
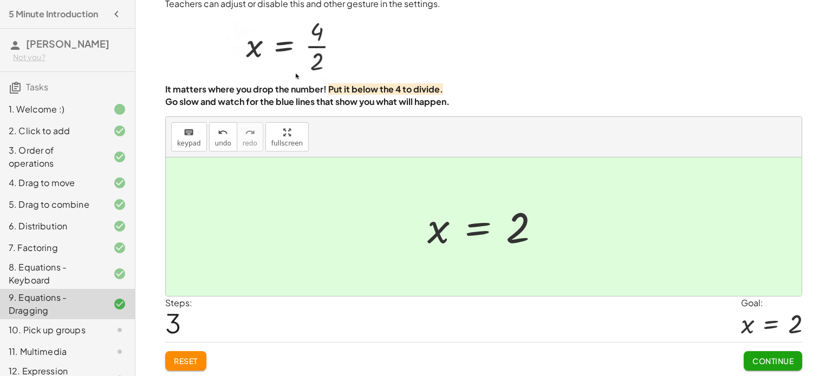
click at [771, 364] on span "Continue" at bounding box center [772, 361] width 41 height 10
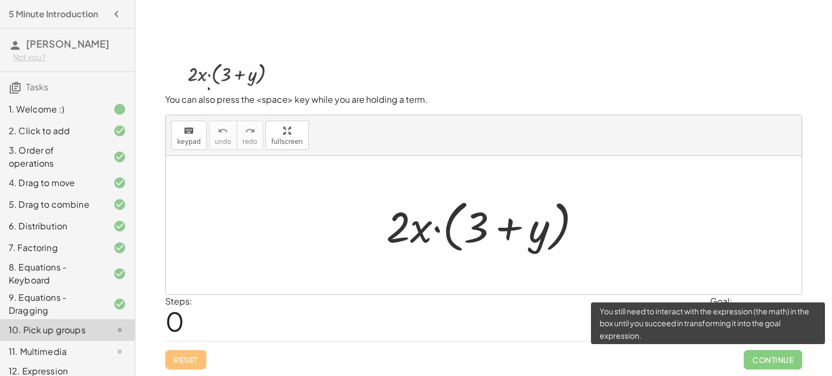
scroll to position [26, 0]
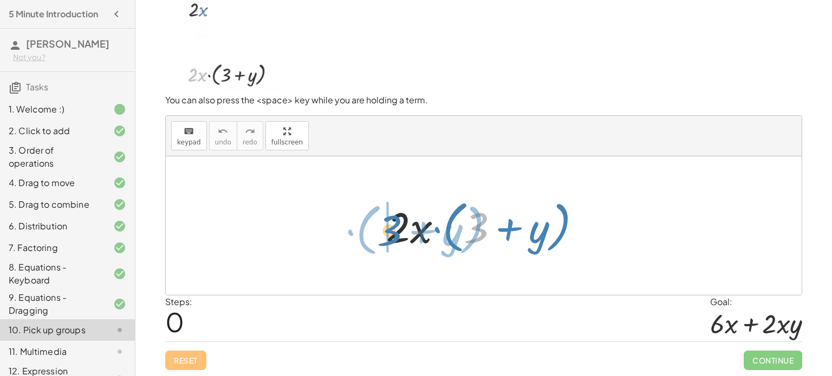
drag, startPoint x: 478, startPoint y: 231, endPoint x: 393, endPoint y: 233, distance: 84.5
click at [393, 233] on div at bounding box center [488, 226] width 214 height 62
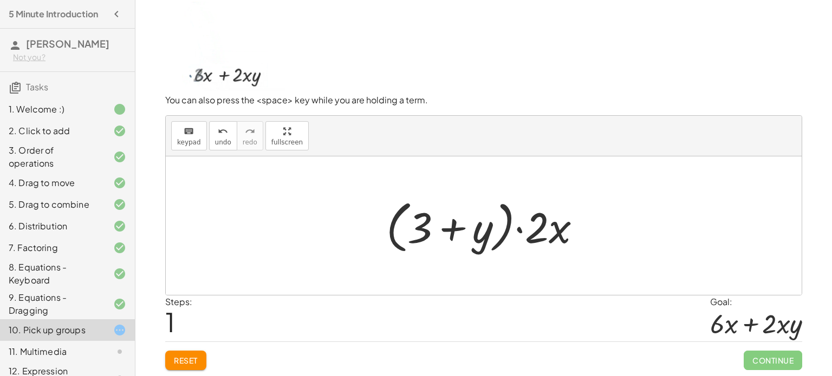
click at [459, 230] on div at bounding box center [488, 226] width 214 height 62
drag, startPoint x: 477, startPoint y: 232, endPoint x: 467, endPoint y: 225, distance: 12.8
click at [467, 225] on div at bounding box center [488, 226] width 214 height 62
drag, startPoint x: 419, startPoint y: 230, endPoint x: 533, endPoint y: 227, distance: 114.8
click at [533, 227] on div at bounding box center [488, 226] width 214 height 62
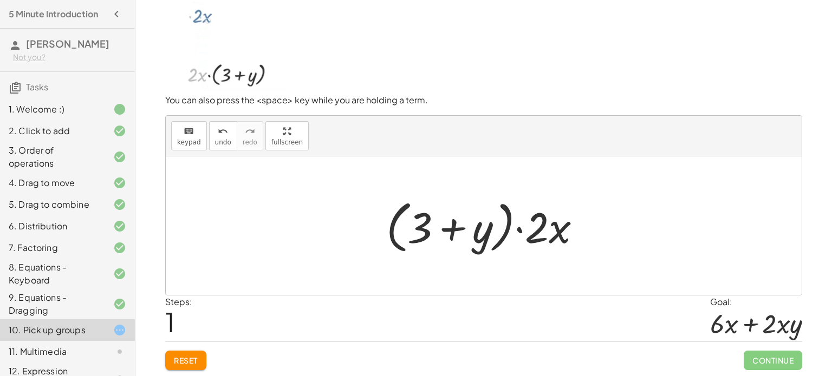
click at [194, 362] on span "Reset" at bounding box center [186, 361] width 24 height 10
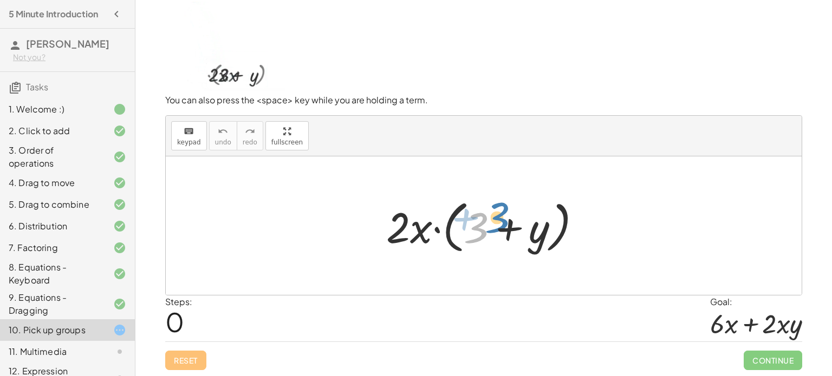
drag, startPoint x: 481, startPoint y: 238, endPoint x: 513, endPoint y: 228, distance: 32.9
click at [513, 228] on div at bounding box center [488, 226] width 214 height 62
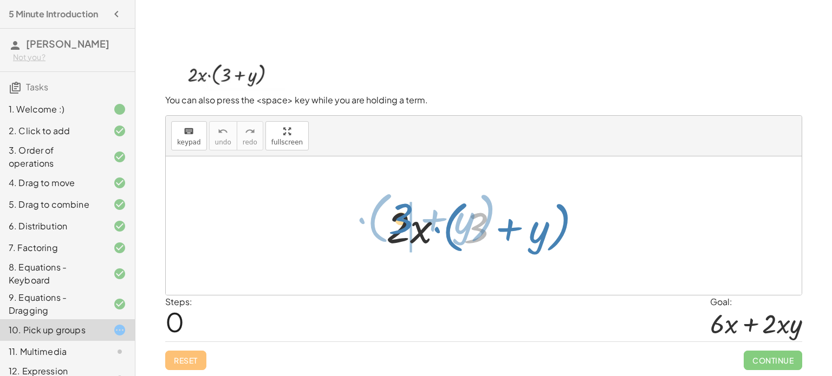
drag, startPoint x: 479, startPoint y: 233, endPoint x: 406, endPoint y: 224, distance: 73.1
click at [406, 224] on div at bounding box center [488, 226] width 214 height 62
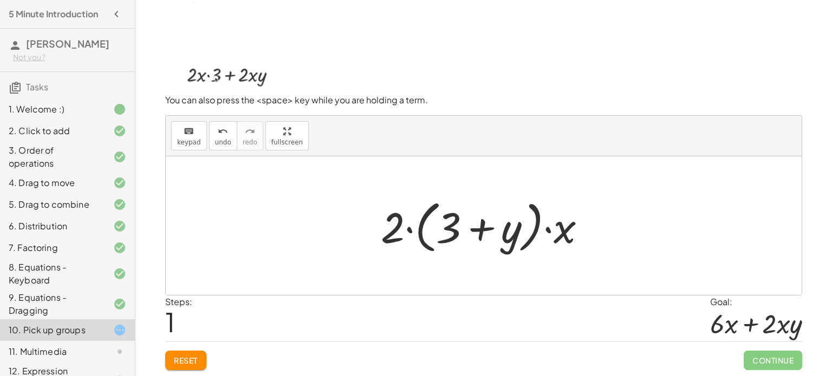
click at [186, 362] on span "Reset" at bounding box center [186, 361] width 24 height 10
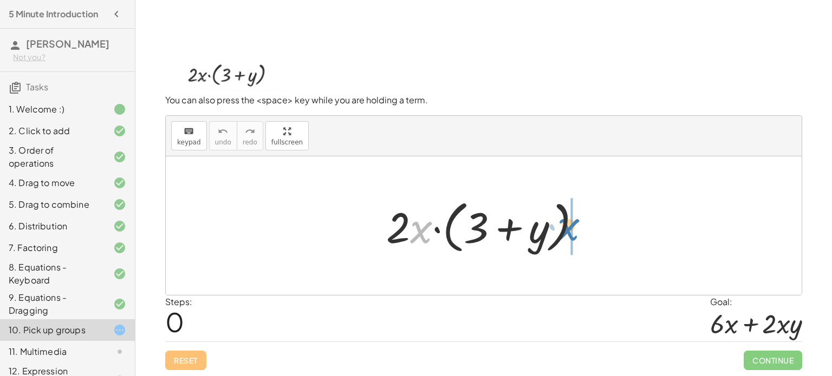
drag, startPoint x: 423, startPoint y: 229, endPoint x: 573, endPoint y: 236, distance: 150.7
click at [573, 236] on div at bounding box center [488, 226] width 214 height 62
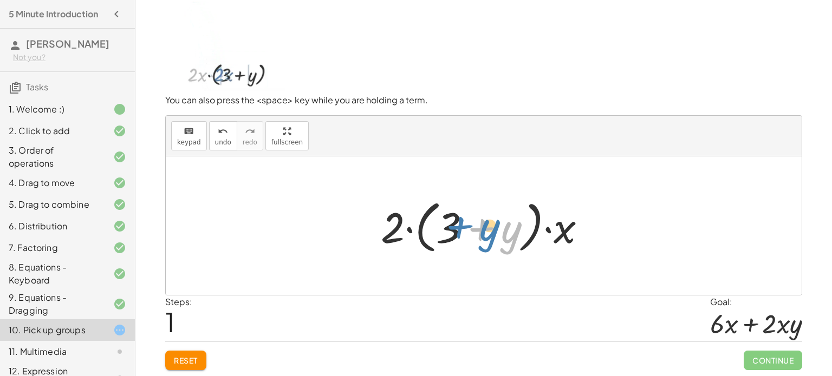
drag, startPoint x: 511, startPoint y: 231, endPoint x: 493, endPoint y: 227, distance: 17.7
click at [493, 227] on div at bounding box center [487, 226] width 225 height 62
click at [484, 224] on div at bounding box center [487, 226] width 225 height 62
click at [408, 229] on div at bounding box center [487, 226] width 225 height 62
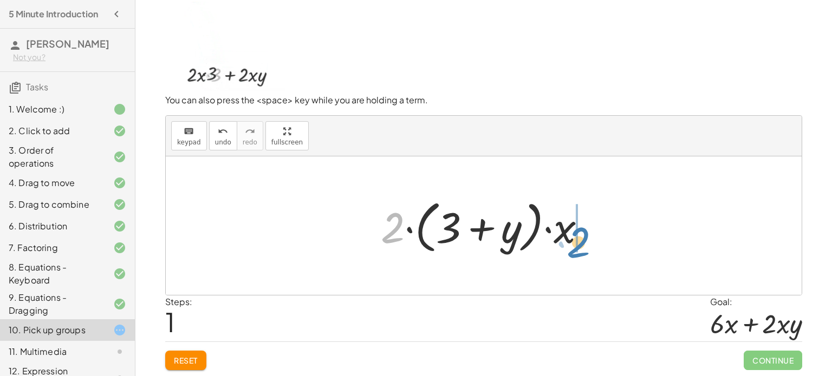
drag, startPoint x: 393, startPoint y: 233, endPoint x: 578, endPoint y: 247, distance: 186.3
click at [578, 247] on div at bounding box center [487, 226] width 225 height 62
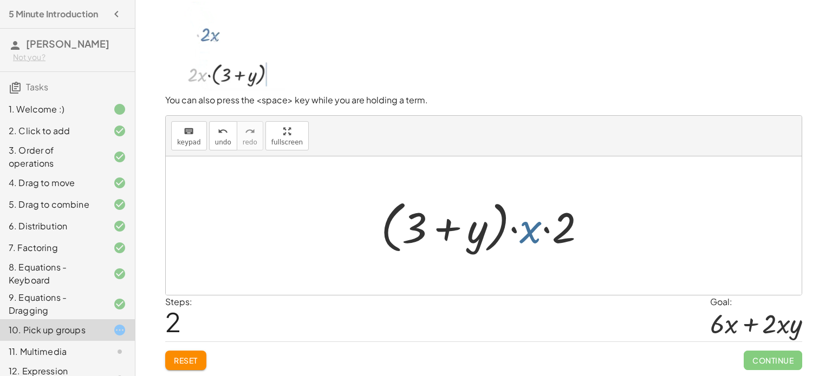
click at [528, 231] on div at bounding box center [487, 226] width 225 height 62
click at [184, 363] on span "Reset" at bounding box center [186, 361] width 24 height 10
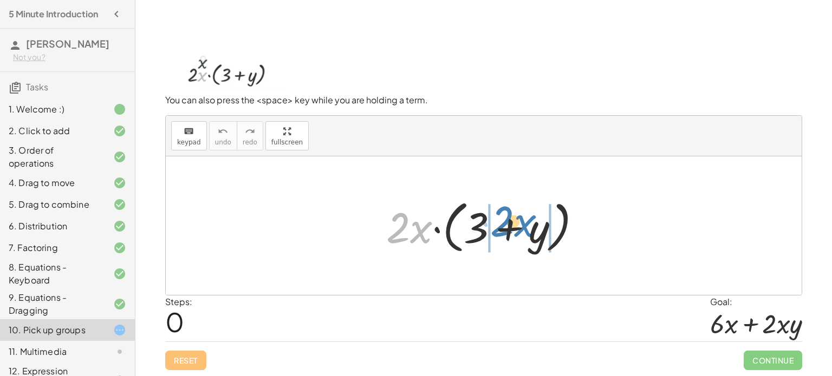
drag, startPoint x: 421, startPoint y: 228, endPoint x: 525, endPoint y: 224, distance: 104.6
click at [525, 224] on div at bounding box center [488, 226] width 214 height 62
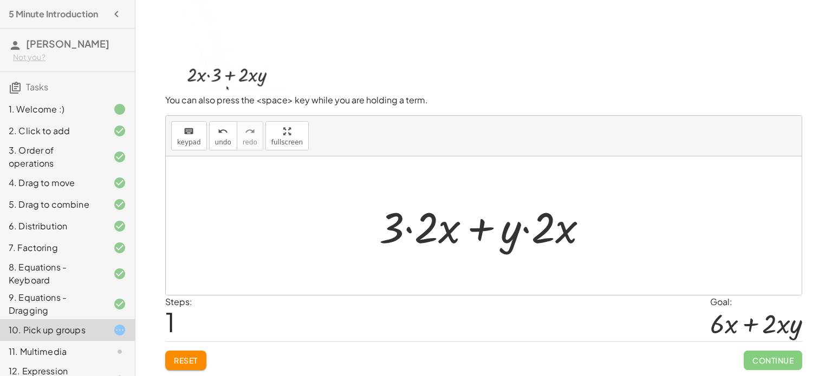
click at [175, 349] on div "Reset Continue" at bounding box center [483, 356] width 637 height 29
click at [180, 354] on button "Reset" at bounding box center [185, 360] width 41 height 19
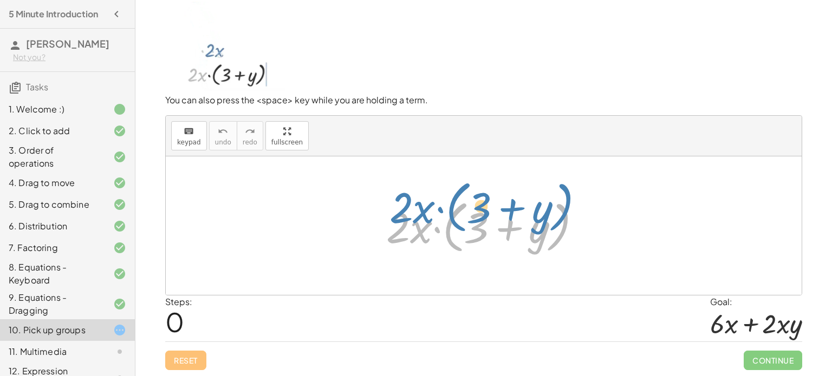
drag, startPoint x: 417, startPoint y: 224, endPoint x: 406, endPoint y: 199, distance: 27.2
click at [406, 199] on div at bounding box center [488, 226] width 214 height 62
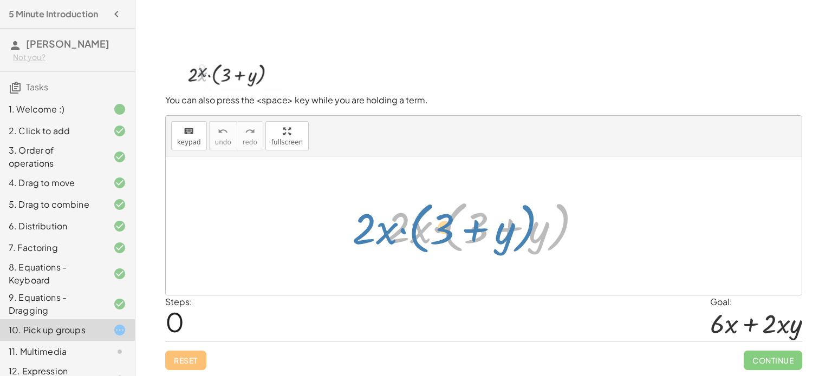
drag, startPoint x: 419, startPoint y: 235, endPoint x: 384, endPoint y: 238, distance: 34.8
click at [384, 238] on div at bounding box center [488, 226] width 214 height 62
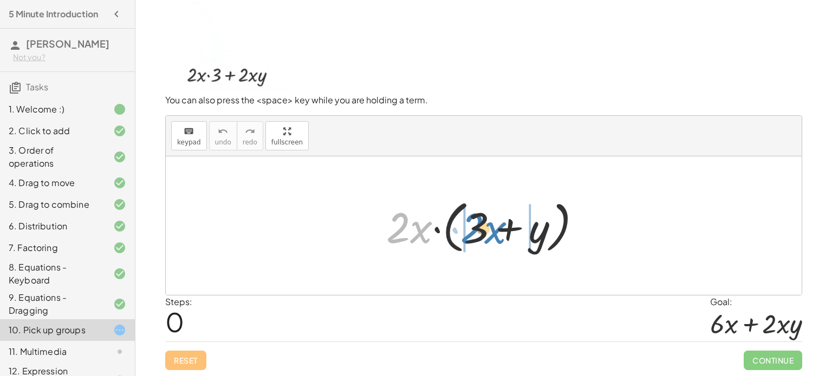
drag, startPoint x: 420, startPoint y: 235, endPoint x: 494, endPoint y: 236, distance: 74.2
click at [494, 236] on div at bounding box center [488, 226] width 214 height 62
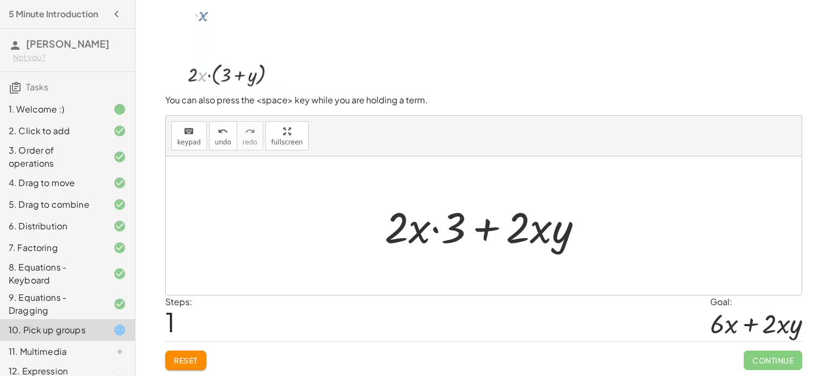
click at [412, 232] on div at bounding box center [488, 226] width 218 height 56
click at [481, 228] on div at bounding box center [488, 226] width 218 height 56
drag, startPoint x: 458, startPoint y: 225, endPoint x: 421, endPoint y: 225, distance: 36.8
click at [421, 225] on div at bounding box center [488, 226] width 218 height 56
drag, startPoint x: 434, startPoint y: 233, endPoint x: 398, endPoint y: 224, distance: 37.4
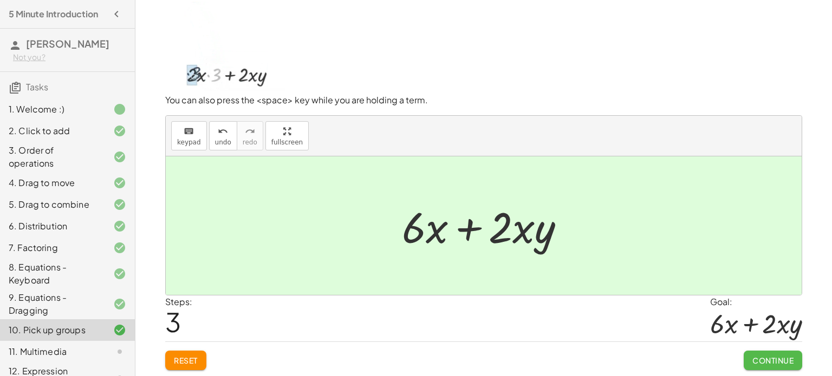
click at [793, 352] on button "Continue" at bounding box center [772, 360] width 58 height 19
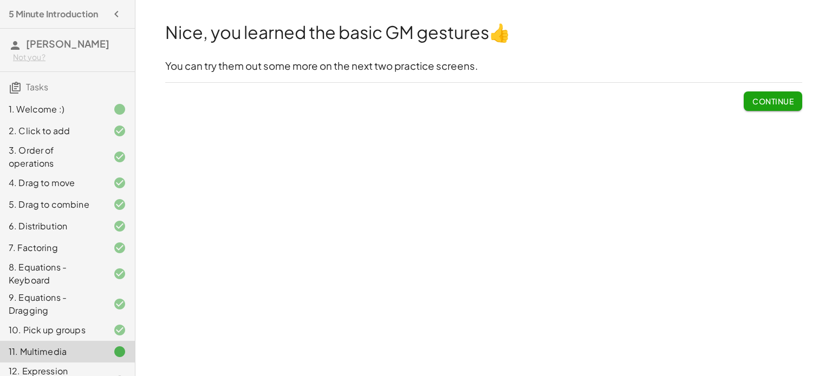
click at [776, 105] on span "Continue" at bounding box center [772, 101] width 41 height 10
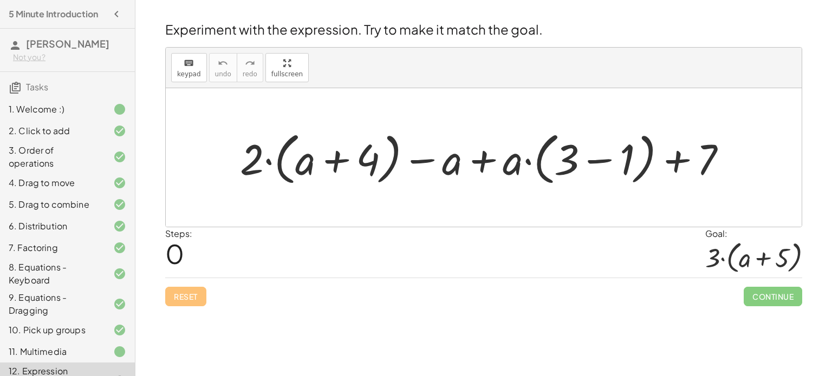
click at [335, 162] on div at bounding box center [487, 158] width 506 height 62
click at [420, 166] on div at bounding box center [487, 158] width 506 height 62
click at [481, 162] on div at bounding box center [487, 158] width 506 height 62
click at [605, 162] on div at bounding box center [487, 158] width 506 height 62
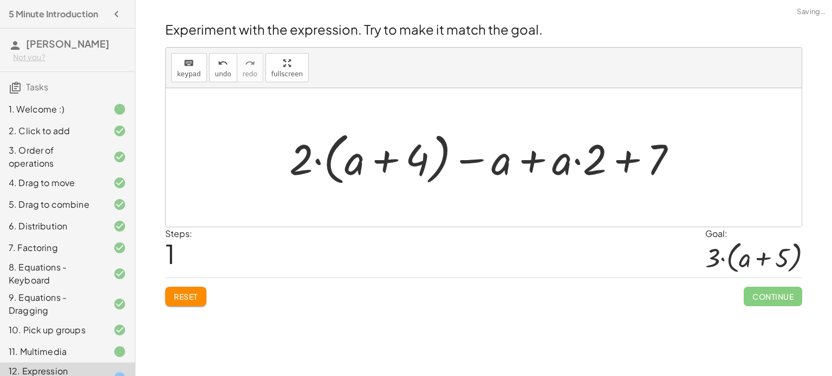
click at [629, 161] on div at bounding box center [487, 158] width 407 height 62
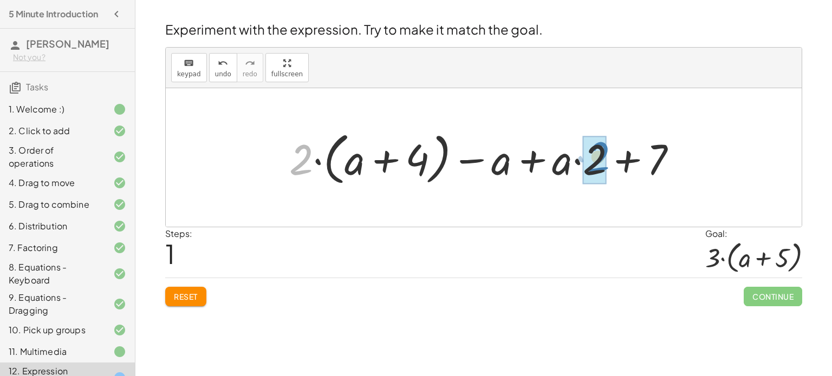
drag, startPoint x: 304, startPoint y: 151, endPoint x: 599, endPoint y: 148, distance: 295.1
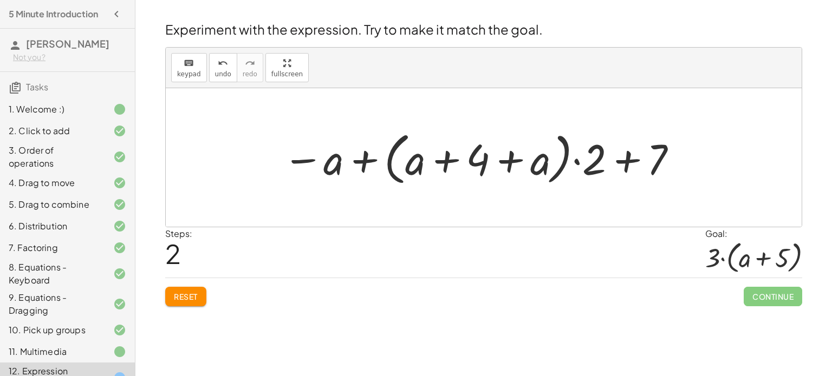
click at [511, 160] on div at bounding box center [480, 158] width 407 height 62
drag, startPoint x: 332, startPoint y: 164, endPoint x: 637, endPoint y: 178, distance: 305.7
click at [637, 178] on div at bounding box center [480, 158] width 407 height 62
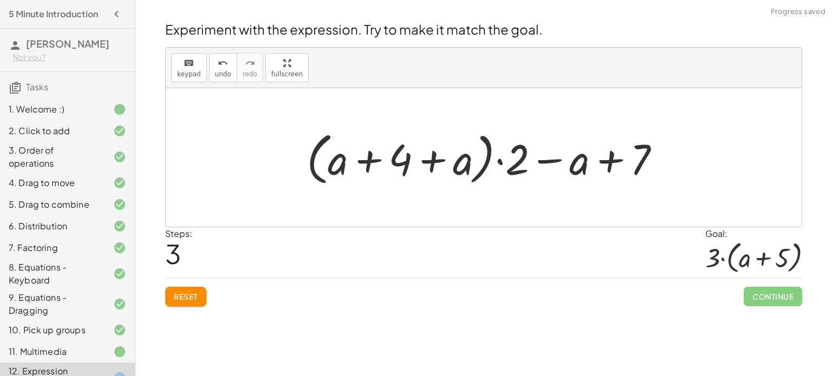
click at [612, 161] on div at bounding box center [487, 158] width 373 height 62
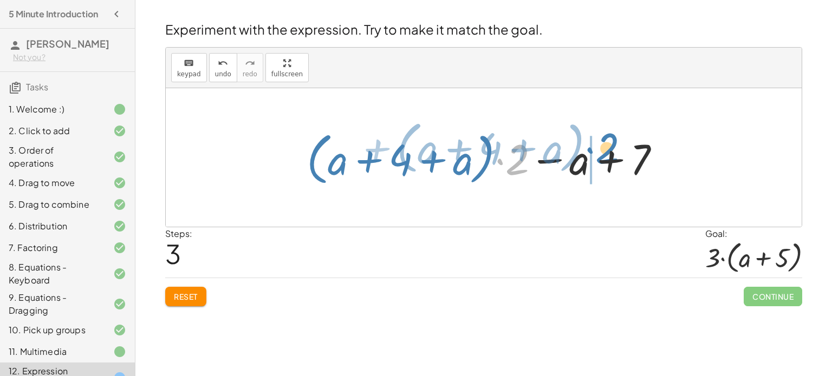
drag, startPoint x: 518, startPoint y: 163, endPoint x: 609, endPoint y: 156, distance: 91.2
click at [609, 156] on div at bounding box center [487, 158] width 373 height 62
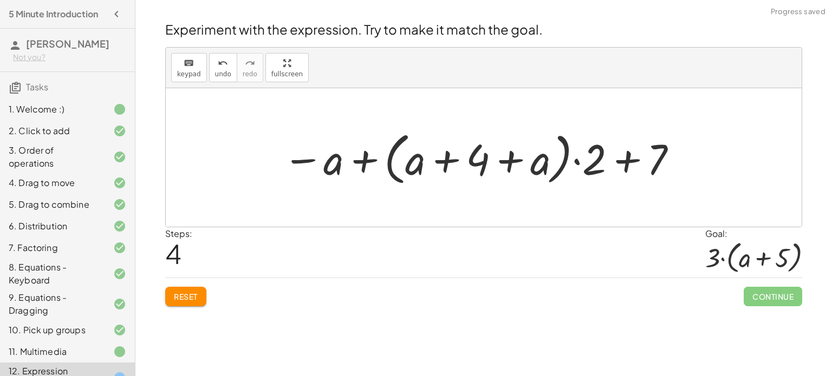
click at [631, 161] on div at bounding box center [480, 158] width 407 height 62
click at [625, 159] on div at bounding box center [480, 158] width 407 height 62
drag, startPoint x: 654, startPoint y: 162, endPoint x: 348, endPoint y: 165, distance: 305.9
click at [348, 165] on div at bounding box center [480, 158] width 407 height 62
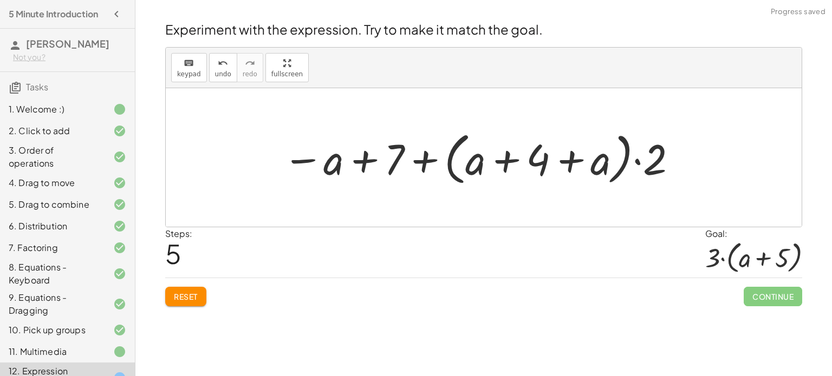
click at [423, 165] on div at bounding box center [480, 158] width 407 height 62
click at [364, 159] on div at bounding box center [480, 158] width 407 height 62
drag, startPoint x: 308, startPoint y: 160, endPoint x: 627, endPoint y: 190, distance: 320.4
click at [627, 190] on div "+ · 2 · ( + a + 4 ) − a + · a · ( + 3 − 1 ) + 7 + · 2 · ( + a + 4 ) − a + · a ·…" at bounding box center [476, 158] width 420 height 68
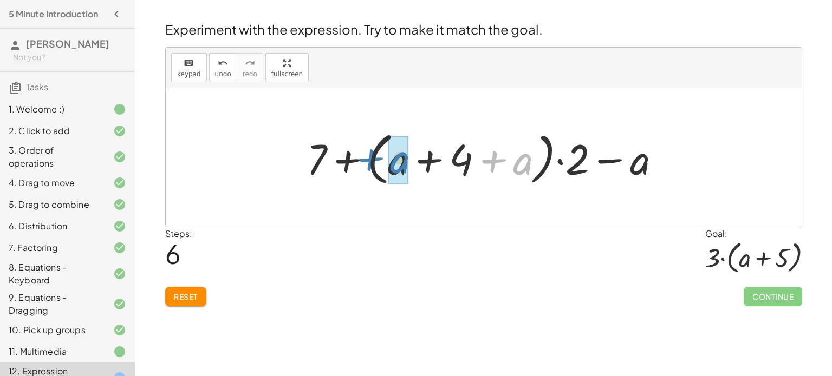
drag, startPoint x: 515, startPoint y: 166, endPoint x: 392, endPoint y: 164, distance: 123.5
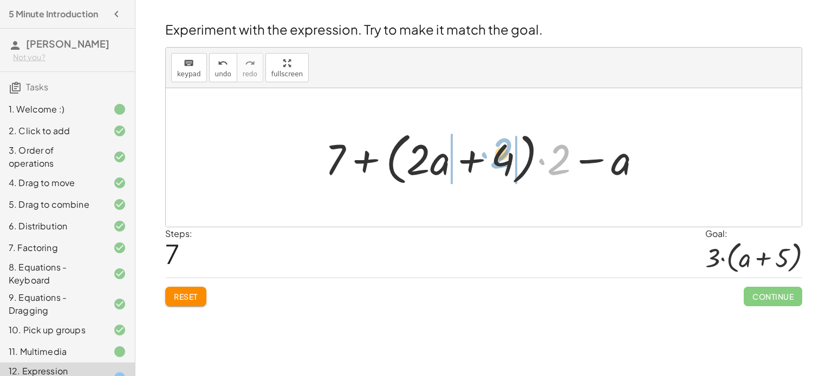
drag, startPoint x: 551, startPoint y: 166, endPoint x: 494, endPoint y: 160, distance: 56.7
click at [494, 160] on div at bounding box center [487, 158] width 336 height 62
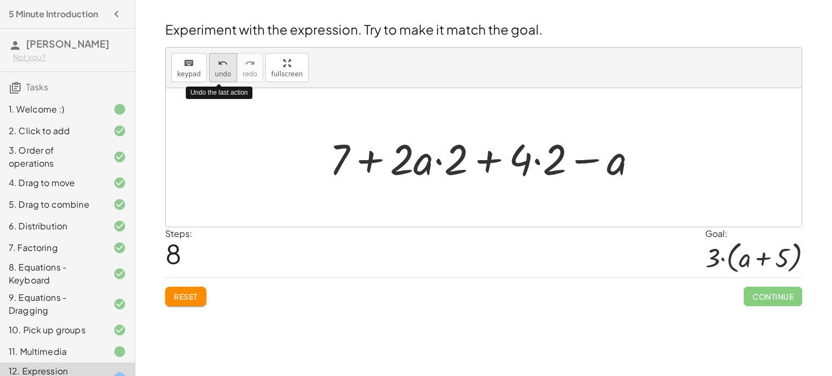
click at [221, 74] on span "undo" at bounding box center [223, 74] width 16 height 8
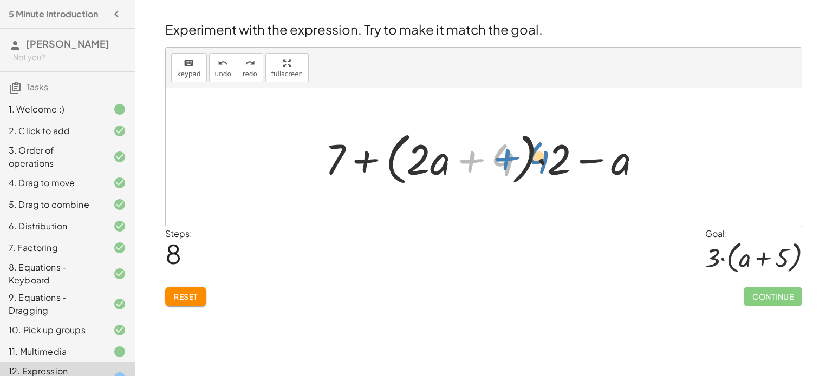
drag, startPoint x: 500, startPoint y: 159, endPoint x: 525, endPoint y: 155, distance: 25.7
click at [525, 155] on div at bounding box center [487, 158] width 336 height 62
drag, startPoint x: 509, startPoint y: 155, endPoint x: 552, endPoint y: 153, distance: 42.8
click at [552, 153] on div at bounding box center [487, 158] width 336 height 62
drag, startPoint x: 564, startPoint y: 164, endPoint x: 514, endPoint y: 163, distance: 49.8
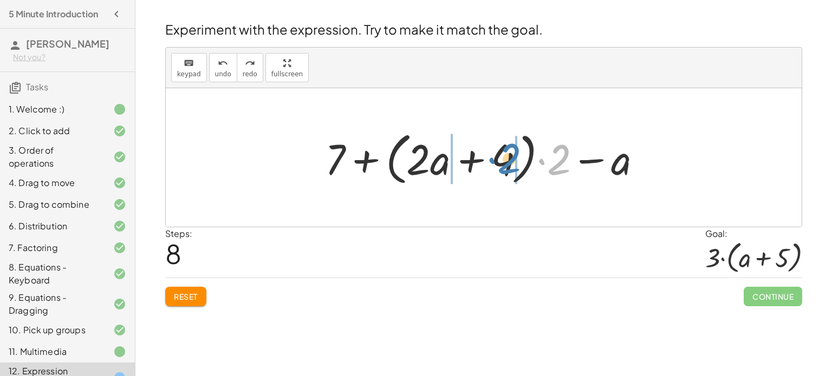
click at [514, 163] on div at bounding box center [487, 158] width 336 height 62
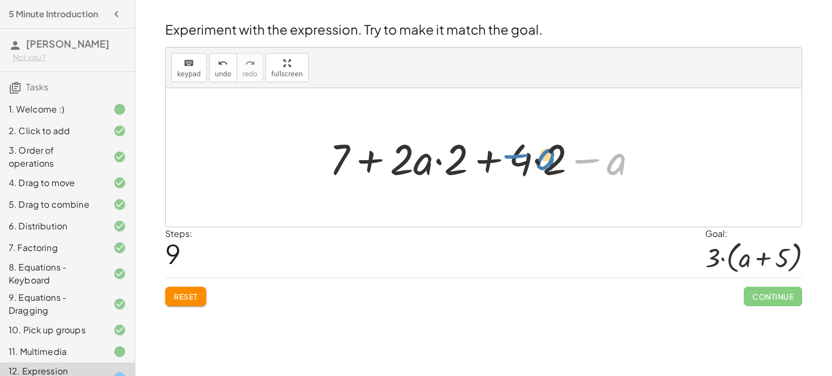
drag, startPoint x: 618, startPoint y: 167, endPoint x: 545, endPoint y: 161, distance: 73.9
click at [545, 161] on div at bounding box center [488, 158] width 328 height 56
click at [536, 160] on div at bounding box center [488, 158] width 328 height 56
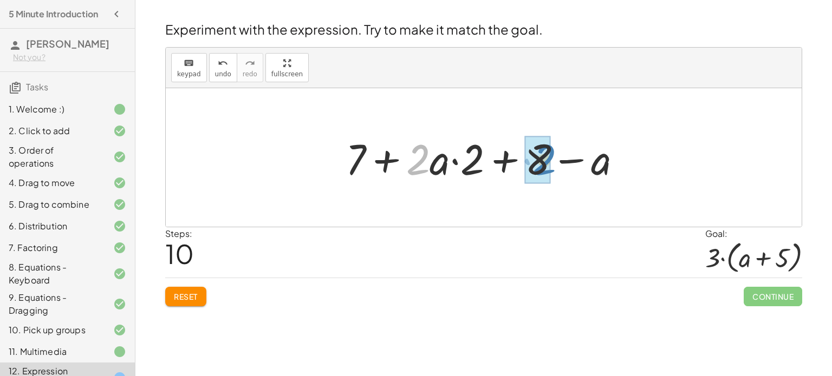
drag, startPoint x: 425, startPoint y: 163, endPoint x: 551, endPoint y: 163, distance: 125.6
click at [551, 163] on div at bounding box center [488, 158] width 296 height 56
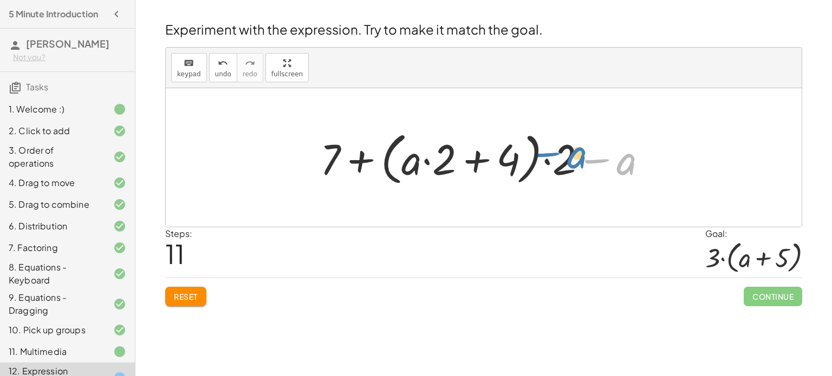
drag, startPoint x: 623, startPoint y: 163, endPoint x: 572, endPoint y: 155, distance: 51.5
click at [572, 155] on div at bounding box center [488, 158] width 347 height 62
click at [170, 293] on button "Reset" at bounding box center [185, 296] width 41 height 19
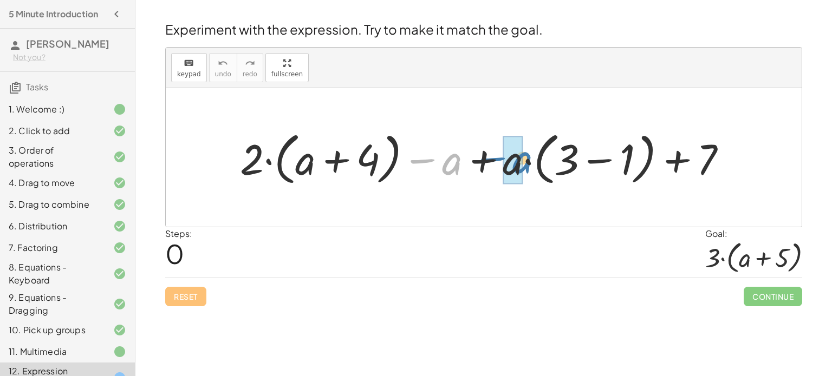
drag, startPoint x: 454, startPoint y: 161, endPoint x: 519, endPoint y: 160, distance: 65.5
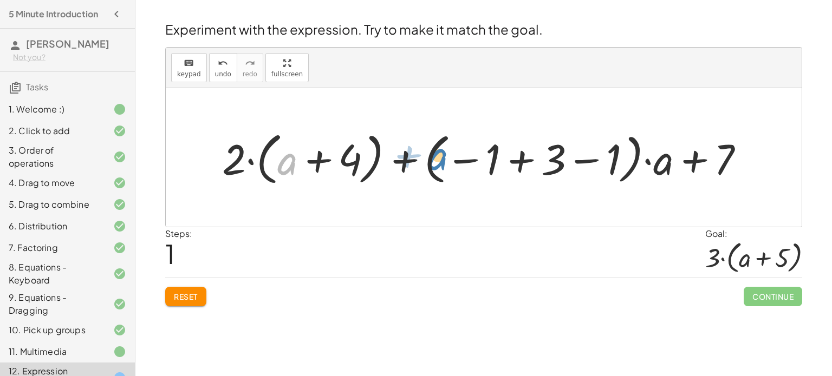
drag, startPoint x: 282, startPoint y: 167, endPoint x: 408, endPoint y: 170, distance: 126.2
click at [408, 170] on div at bounding box center [487, 158] width 541 height 62
drag, startPoint x: 669, startPoint y: 164, endPoint x: 647, endPoint y: 182, distance: 28.8
click at [647, 182] on div at bounding box center [487, 158] width 541 height 62
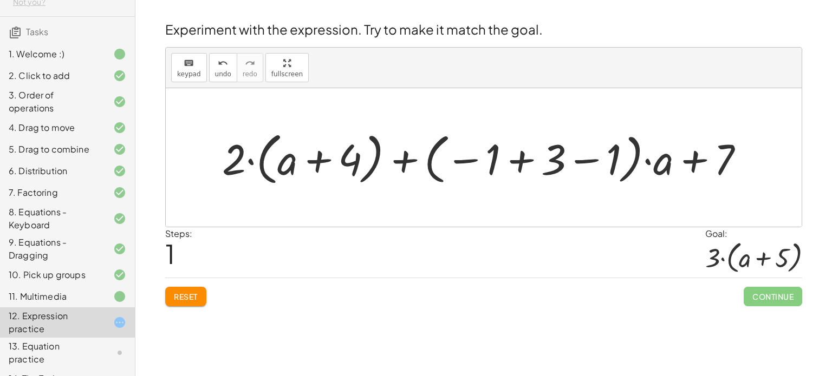
scroll to position [63, 0]
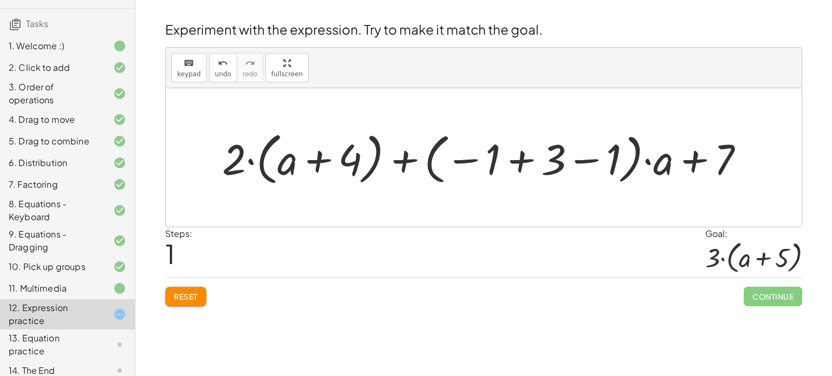
click at [180, 287] on button "Reset" at bounding box center [185, 296] width 41 height 19
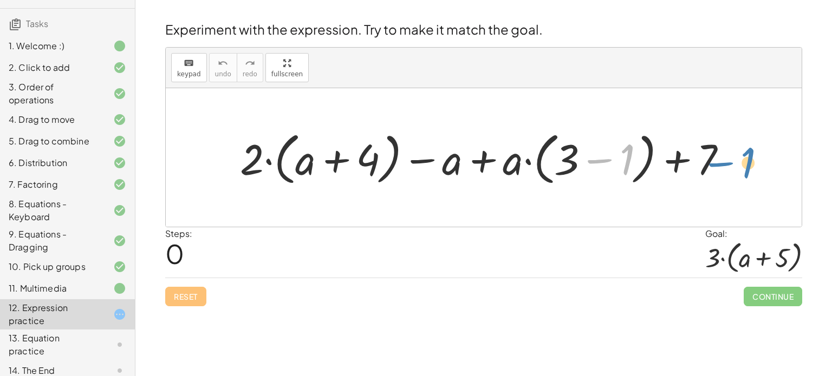
drag, startPoint x: 600, startPoint y: 159, endPoint x: 721, endPoint y: 162, distance: 120.8
click at [721, 162] on div at bounding box center [487, 158] width 506 height 62
drag, startPoint x: 599, startPoint y: 164, endPoint x: 746, endPoint y: 161, distance: 146.2
click at [746, 161] on div "− 1 + · 2 · ( + a + 4 ) − a + · a · ( + 3 − 1 ) + 7" at bounding box center [484, 157] width 636 height 139
click at [711, 159] on div at bounding box center [487, 158] width 506 height 62
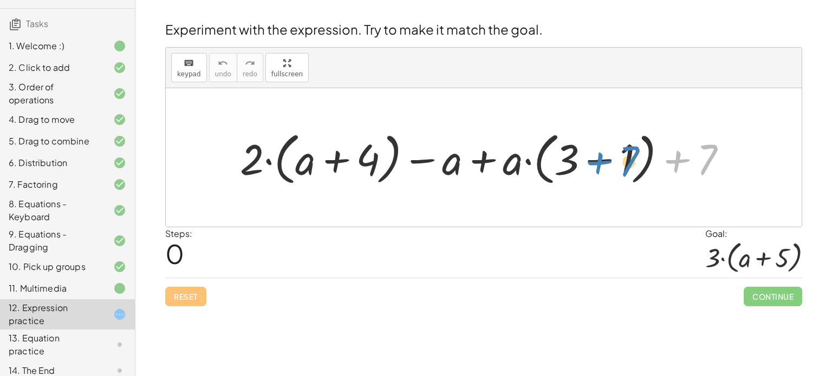
drag, startPoint x: 711, startPoint y: 159, endPoint x: 632, endPoint y: 160, distance: 79.6
click at [632, 160] on div at bounding box center [487, 158] width 506 height 62
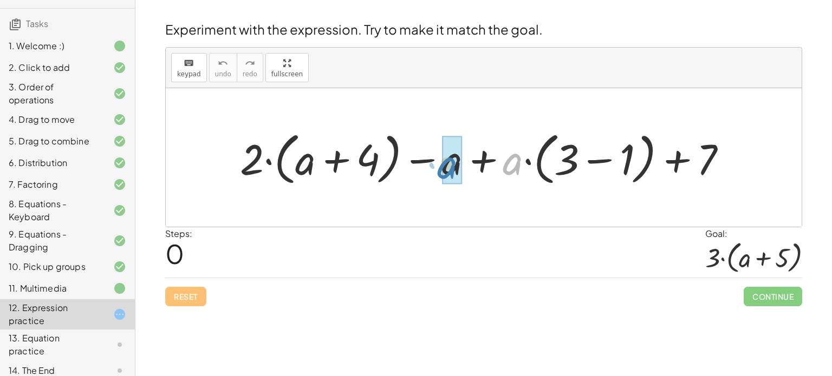
drag, startPoint x: 515, startPoint y: 156, endPoint x: 450, endPoint y: 158, distance: 65.5
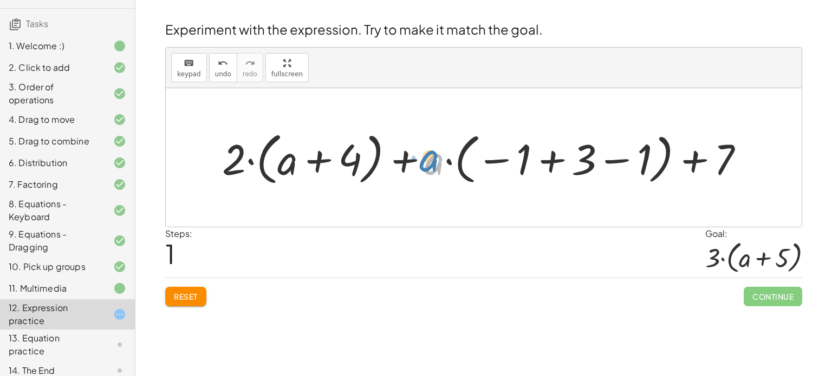
click at [433, 154] on div at bounding box center [487, 158] width 541 height 62
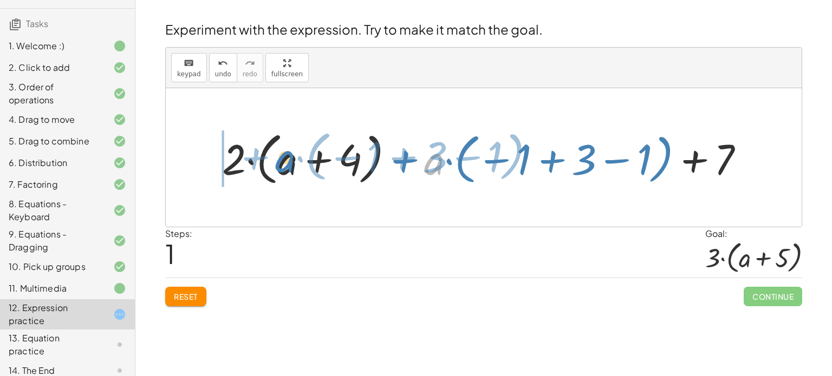
drag, startPoint x: 432, startPoint y: 155, endPoint x: 283, endPoint y: 152, distance: 148.9
click at [283, 152] on div at bounding box center [487, 158] width 541 height 62
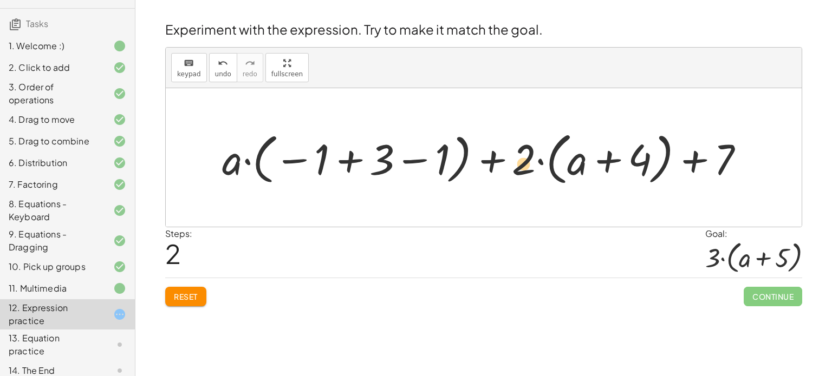
drag, startPoint x: 382, startPoint y: 164, endPoint x: 501, endPoint y: 185, distance: 121.1
click at [501, 185] on div at bounding box center [487, 158] width 541 height 62
drag, startPoint x: 378, startPoint y: 161, endPoint x: 520, endPoint y: 164, distance: 141.4
click at [520, 164] on div at bounding box center [487, 158] width 541 height 62
drag, startPoint x: 633, startPoint y: 160, endPoint x: 295, endPoint y: 142, distance: 338.3
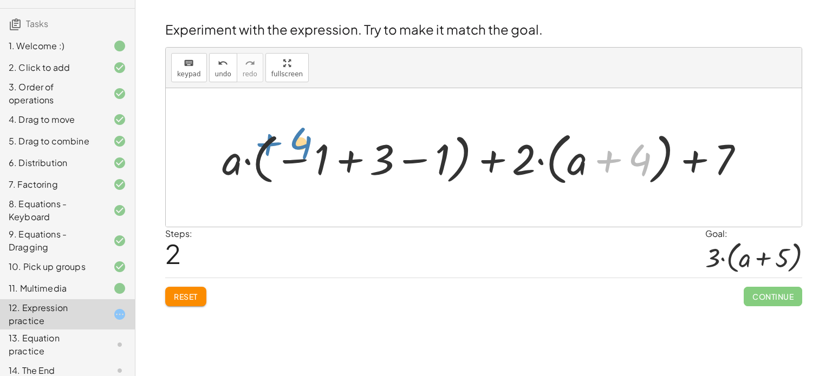
click at [295, 142] on div at bounding box center [487, 158] width 541 height 62
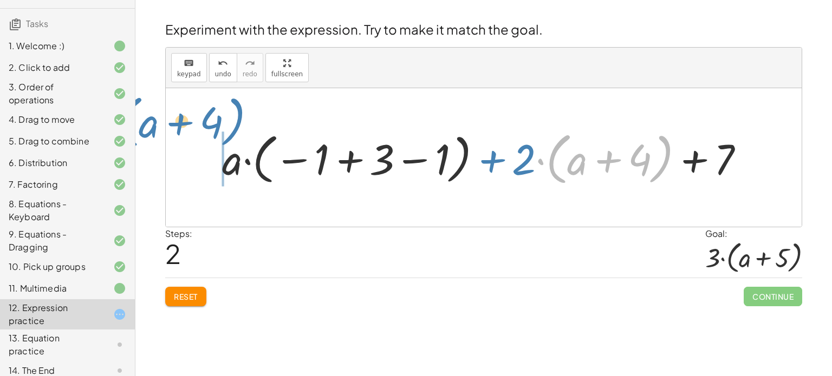
drag, startPoint x: 558, startPoint y: 169, endPoint x: 130, endPoint y: 133, distance: 428.8
click at [130, 133] on main "5 Minute Introduction [PERSON_NAME] Not you? Tasks 1. Welcome :) 2. Click to ad…" at bounding box center [416, 188] width 832 height 376
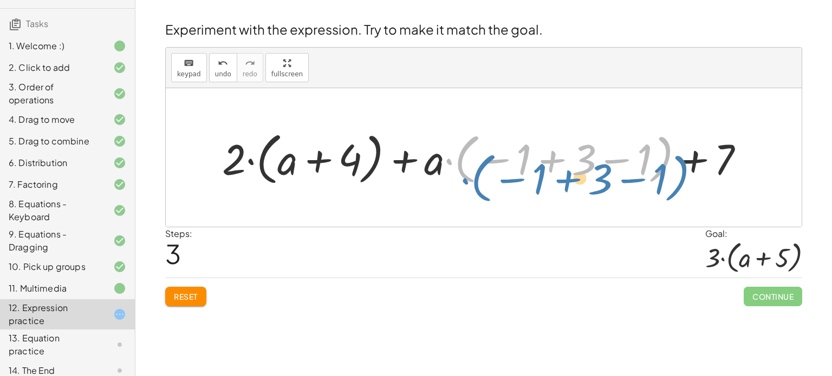
drag, startPoint x: 656, startPoint y: 171, endPoint x: 669, endPoint y: 186, distance: 20.4
click at [669, 186] on div at bounding box center [487, 158] width 541 height 62
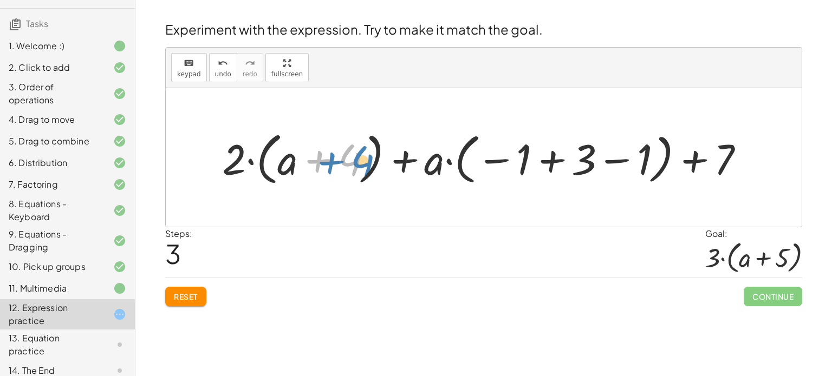
drag, startPoint x: 350, startPoint y: 162, endPoint x: 342, endPoint y: 165, distance: 8.6
click at [342, 165] on div at bounding box center [487, 158] width 541 height 62
drag, startPoint x: 285, startPoint y: 163, endPoint x: 263, endPoint y: 240, distance: 79.9
drag, startPoint x: 292, startPoint y: 160, endPoint x: 454, endPoint y: 162, distance: 161.9
click at [454, 162] on div at bounding box center [487, 158] width 541 height 62
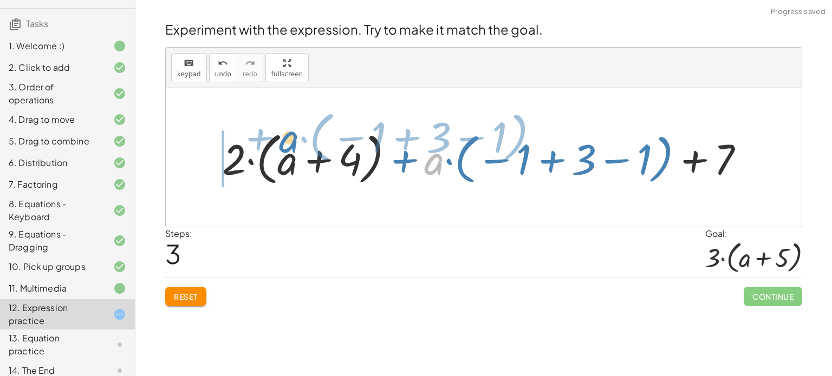
drag, startPoint x: 435, startPoint y: 167, endPoint x: 301, endPoint y: 182, distance: 134.5
click at [301, 182] on div at bounding box center [487, 158] width 541 height 62
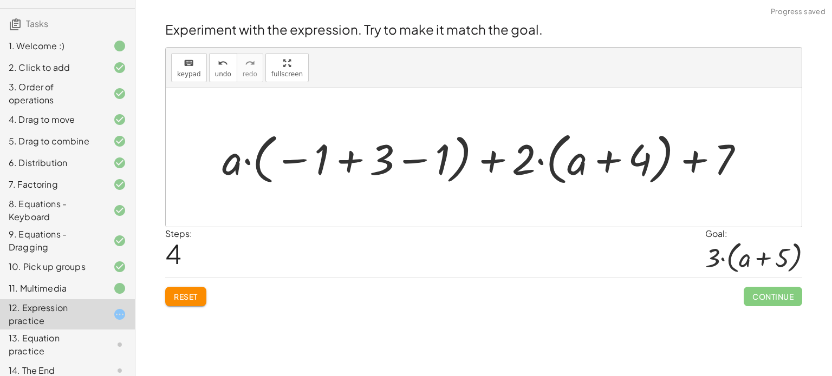
click at [609, 162] on div at bounding box center [487, 158] width 541 height 62
drag, startPoint x: 388, startPoint y: 159, endPoint x: 568, endPoint y: 162, distance: 180.3
click at [568, 162] on div at bounding box center [487, 158] width 541 height 62
drag, startPoint x: 321, startPoint y: 158, endPoint x: 301, endPoint y: 162, distance: 20.5
click at [301, 162] on div at bounding box center [487, 158] width 541 height 62
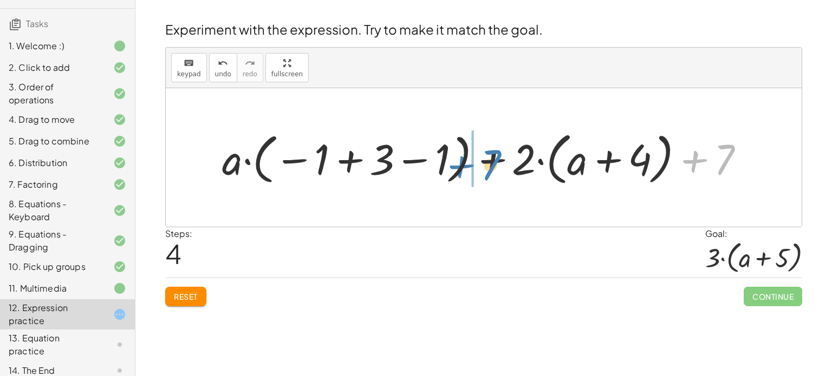
drag, startPoint x: 696, startPoint y: 158, endPoint x: 462, endPoint y: 164, distance: 233.4
click at [462, 164] on div at bounding box center [487, 158] width 541 height 62
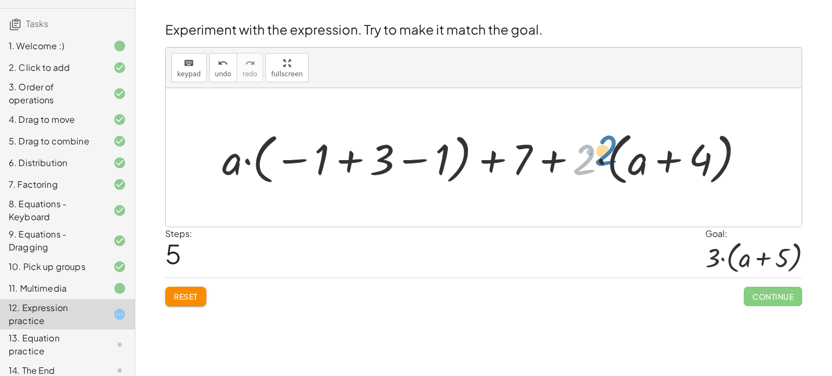
drag, startPoint x: 581, startPoint y: 165, endPoint x: 610, endPoint y: 154, distance: 31.0
click at [610, 154] on div at bounding box center [487, 158] width 541 height 62
drag, startPoint x: 378, startPoint y: 159, endPoint x: 394, endPoint y: 168, distance: 18.2
click at [394, 168] on div at bounding box center [487, 158] width 541 height 62
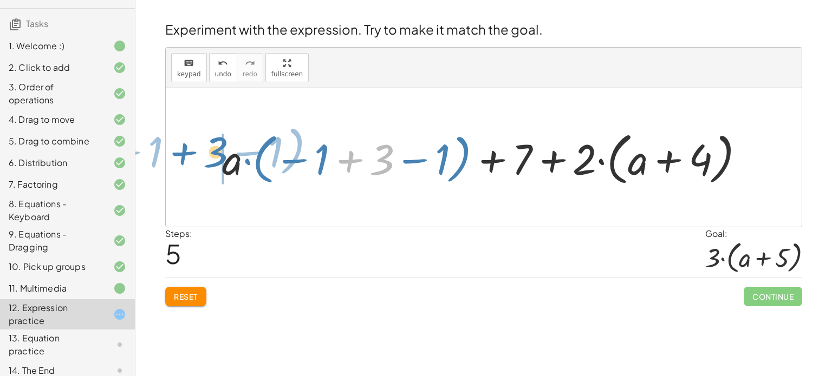
drag, startPoint x: 388, startPoint y: 167, endPoint x: 230, endPoint y: 162, distance: 158.7
click at [230, 162] on div at bounding box center [487, 158] width 541 height 62
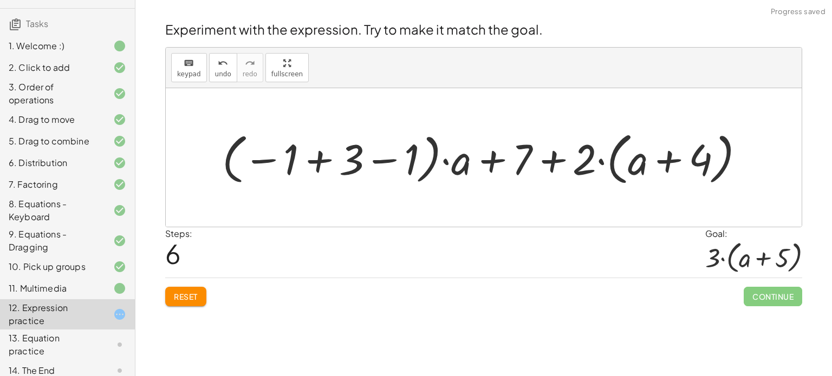
click at [281, 158] on div at bounding box center [487, 158] width 541 height 62
click at [314, 160] on div at bounding box center [487, 158] width 541 height 62
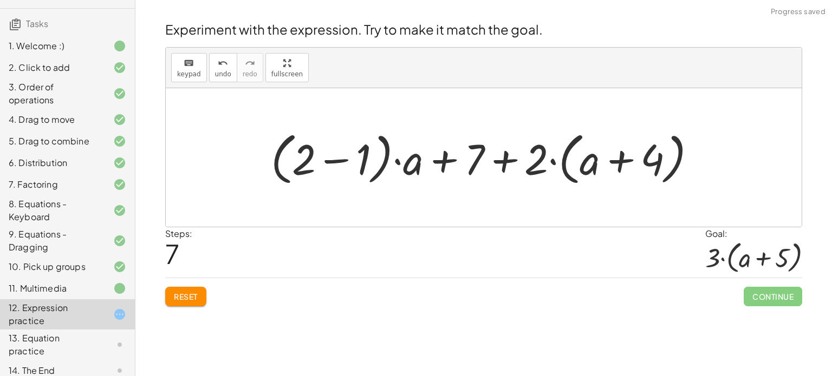
click at [330, 159] on div at bounding box center [487, 158] width 445 height 62
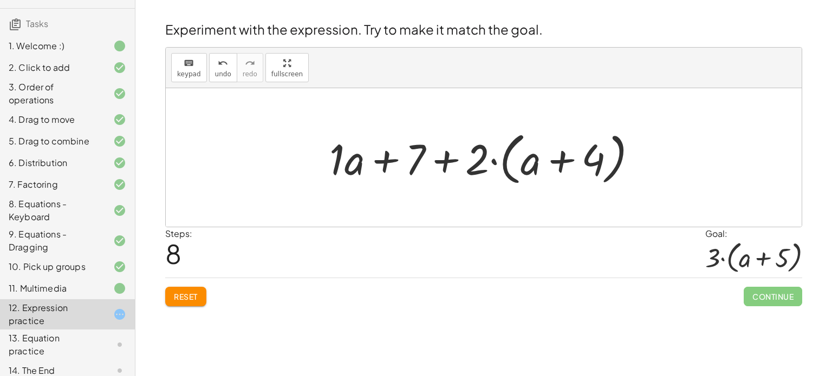
click at [450, 156] on div at bounding box center [488, 158] width 328 height 62
click at [382, 157] on div at bounding box center [488, 158] width 328 height 62
drag, startPoint x: 523, startPoint y: 158, endPoint x: 513, endPoint y: 176, distance: 20.4
click at [513, 176] on div at bounding box center [488, 158] width 328 height 62
drag, startPoint x: 526, startPoint y: 172, endPoint x: 350, endPoint y: 171, distance: 176.5
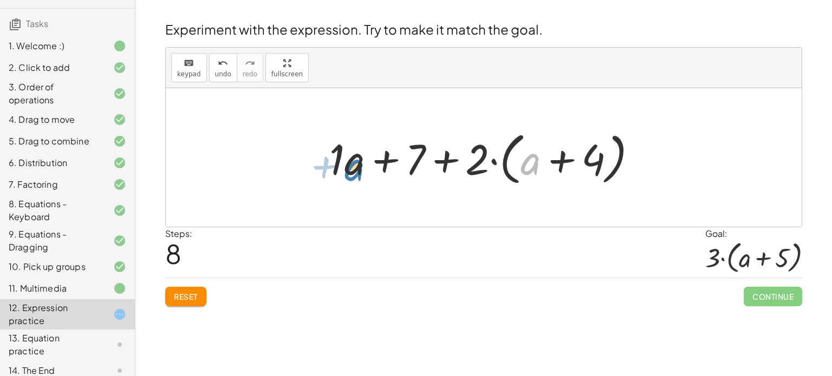
click at [350, 171] on div at bounding box center [488, 158] width 328 height 62
drag, startPoint x: 348, startPoint y: 167, endPoint x: 515, endPoint y: 181, distance: 167.9
click at [515, 181] on div at bounding box center [488, 158] width 328 height 62
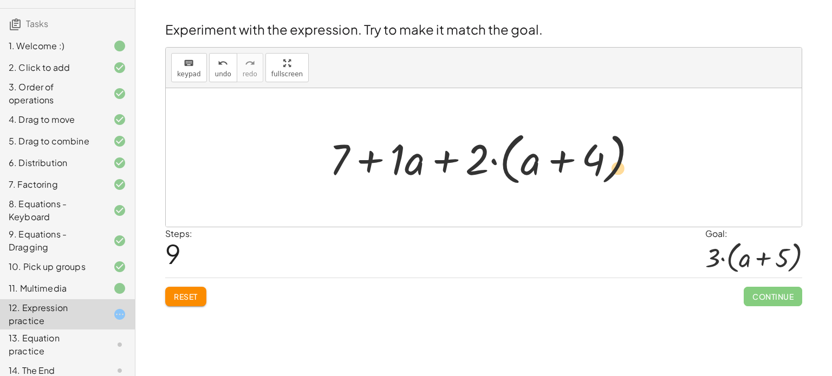
drag, startPoint x: 589, startPoint y: 159, endPoint x: 609, endPoint y: 168, distance: 21.8
click at [609, 168] on div at bounding box center [488, 158] width 328 height 62
click at [447, 162] on div at bounding box center [488, 158] width 328 height 62
click at [367, 156] on div at bounding box center [488, 158] width 328 height 62
click at [375, 154] on div at bounding box center [488, 158] width 328 height 62
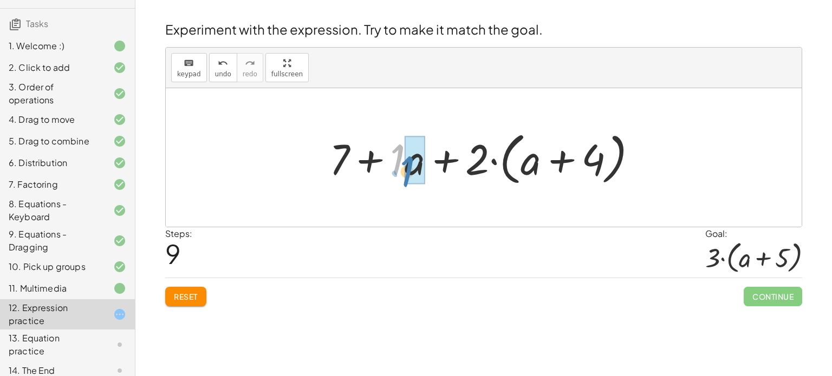
drag, startPoint x: 401, startPoint y: 163, endPoint x: 410, endPoint y: 174, distance: 15.0
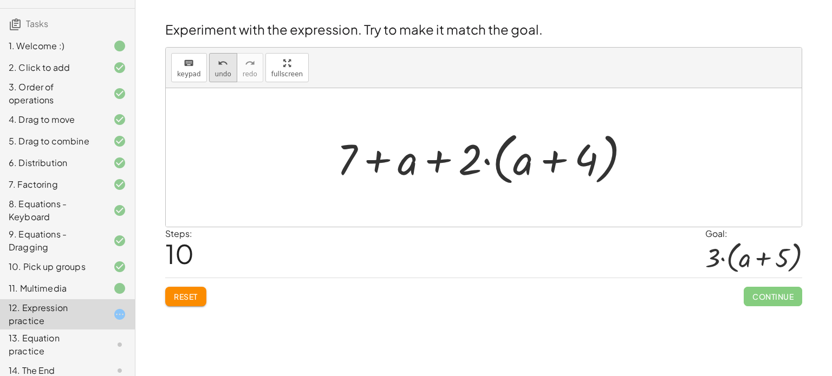
click at [223, 77] on span "undo" at bounding box center [223, 74] width 16 height 8
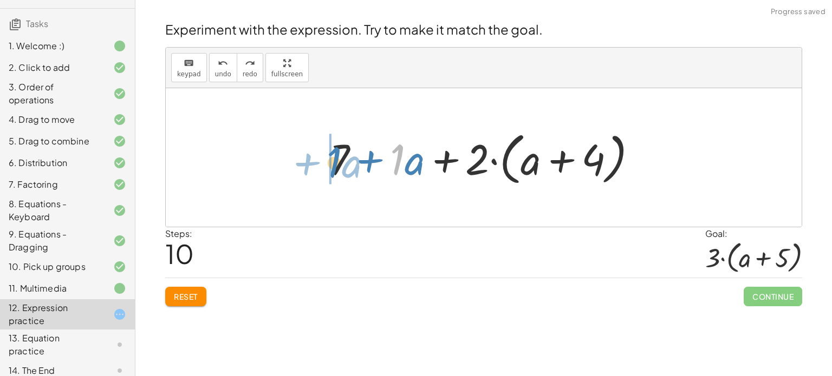
drag, startPoint x: 398, startPoint y: 153, endPoint x: 335, endPoint y: 155, distance: 63.4
click at [335, 155] on div at bounding box center [488, 158] width 328 height 62
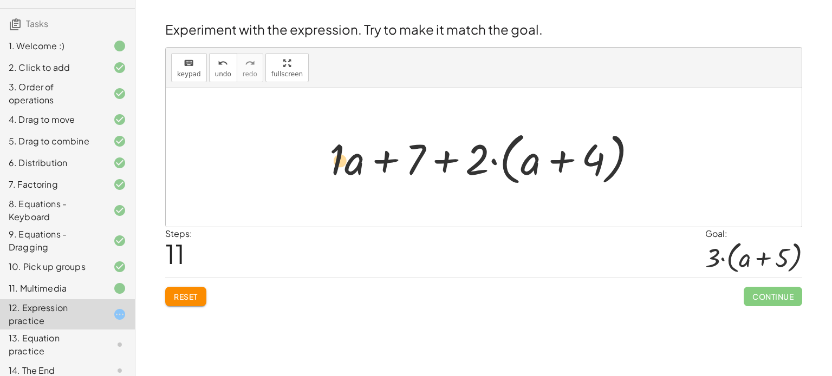
drag, startPoint x: 598, startPoint y: 164, endPoint x: 367, endPoint y: 192, distance: 232.4
click at [367, 192] on div "+ · 2 · ( + a + 4 ) − a + · a · ( + 3 − 1 ) + 7 + · 2 · ( + a + 4 ) + · a · ( −…" at bounding box center [484, 157] width 636 height 139
drag, startPoint x: 532, startPoint y: 167, endPoint x: 355, endPoint y: 169, distance: 177.6
click at [355, 169] on div at bounding box center [488, 158] width 328 height 62
drag, startPoint x: 341, startPoint y: 163, endPoint x: 309, endPoint y: 186, distance: 40.0
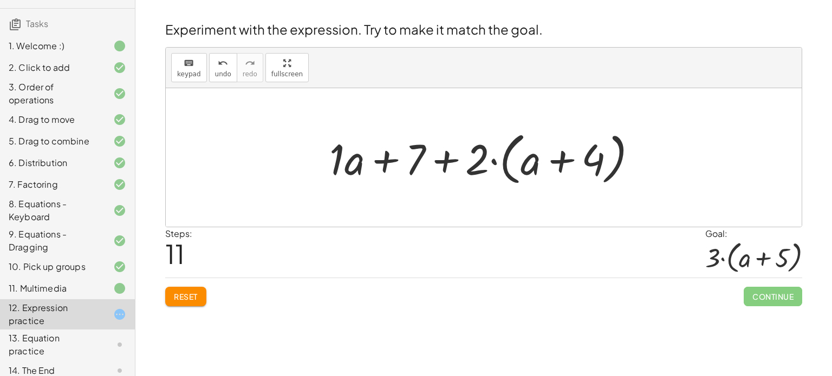
click at [348, 163] on div at bounding box center [488, 158] width 328 height 62
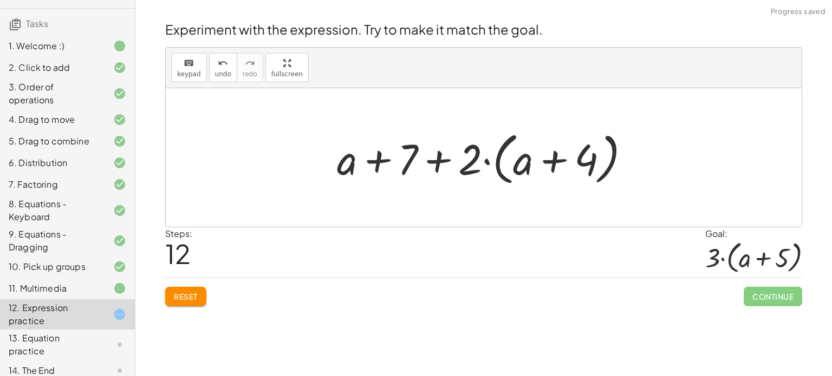
click at [375, 164] on div at bounding box center [487, 158] width 312 height 62
drag, startPoint x: 515, startPoint y: 170, endPoint x: 336, endPoint y: 171, distance: 179.8
click at [336, 171] on div at bounding box center [487, 158] width 312 height 62
drag, startPoint x: 339, startPoint y: 161, endPoint x: 512, endPoint y: 159, distance: 172.2
click at [512, 159] on div at bounding box center [487, 158] width 312 height 62
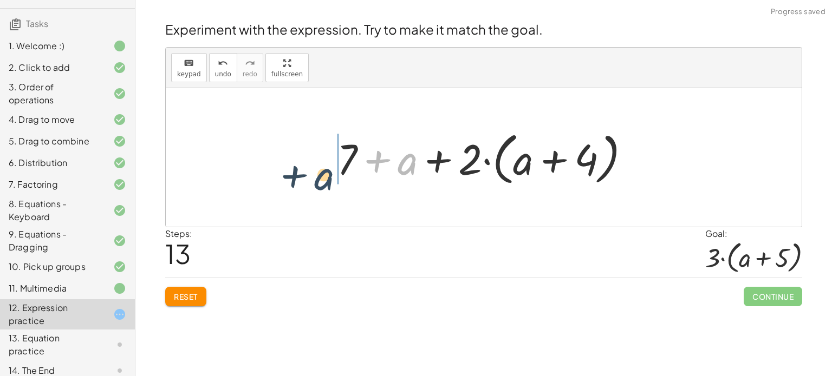
drag, startPoint x: 403, startPoint y: 163, endPoint x: 302, endPoint y: 164, distance: 101.8
click at [437, 159] on div at bounding box center [487, 158] width 312 height 62
click at [376, 154] on div at bounding box center [487, 158] width 312 height 62
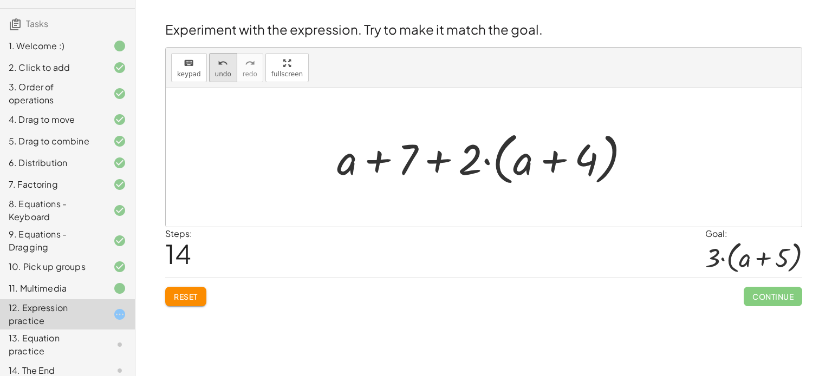
click at [217, 72] on span "undo" at bounding box center [223, 74] width 16 height 8
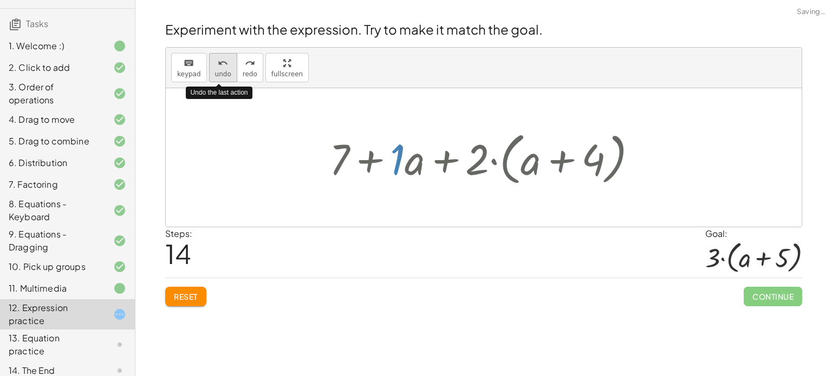
click at [216, 73] on span "undo" at bounding box center [223, 74] width 16 height 8
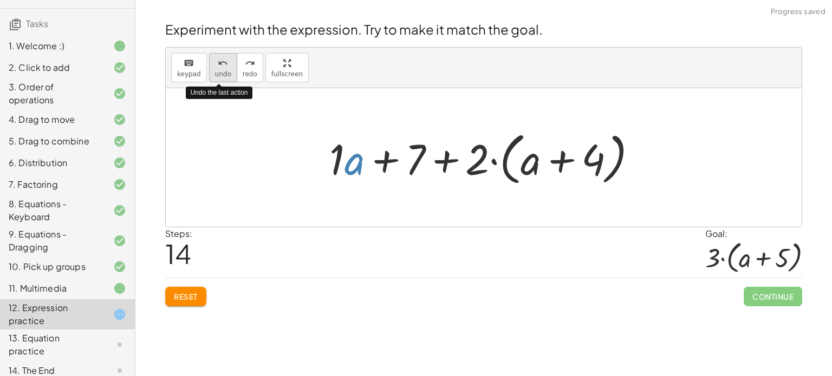
click at [216, 73] on span "undo" at bounding box center [223, 74] width 16 height 8
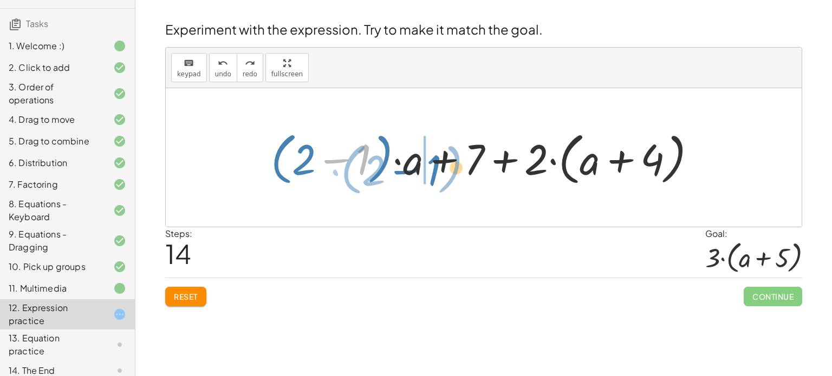
drag, startPoint x: 362, startPoint y: 161, endPoint x: 415, endPoint y: 173, distance: 54.3
click at [415, 173] on div at bounding box center [487, 158] width 445 height 62
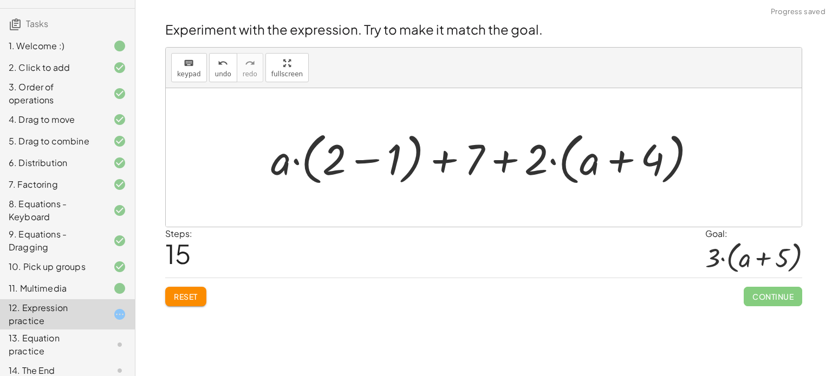
click at [363, 160] on div at bounding box center [487, 158] width 445 height 62
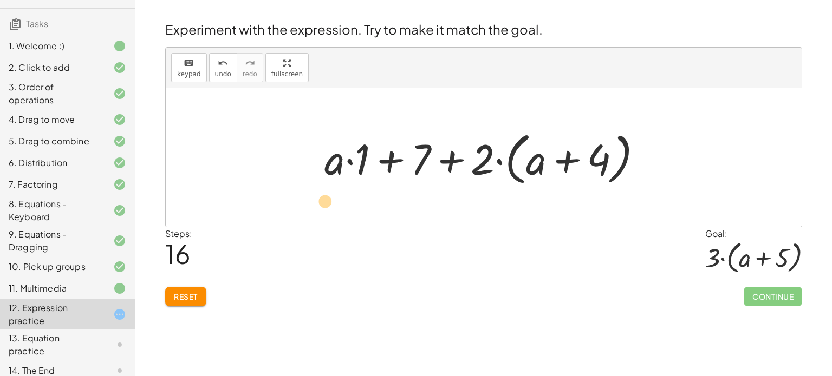
drag, startPoint x: 336, startPoint y: 166, endPoint x: 328, endPoint y: 201, distance: 36.2
click at [452, 161] on div at bounding box center [488, 158] width 338 height 62
click at [388, 160] on div at bounding box center [488, 158] width 338 height 62
click at [227, 74] on button "undo undo" at bounding box center [223, 67] width 28 height 29
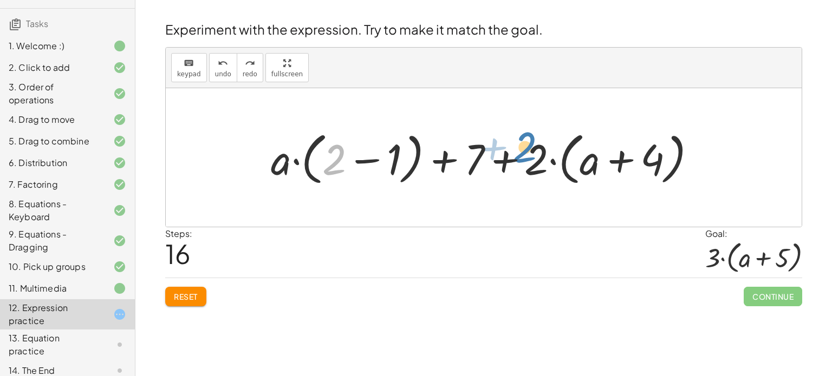
drag, startPoint x: 335, startPoint y: 146, endPoint x: 503, endPoint y: 158, distance: 168.3
click at [503, 158] on div at bounding box center [487, 158] width 445 height 62
click at [175, 298] on span "Reset" at bounding box center [186, 297] width 24 height 10
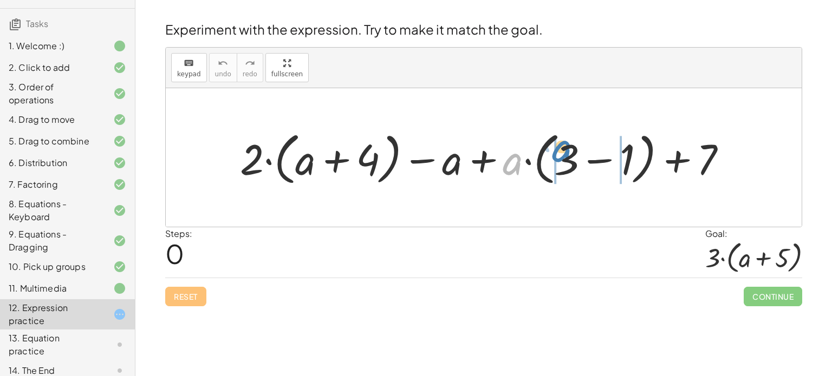
drag, startPoint x: 517, startPoint y: 166, endPoint x: 566, endPoint y: 153, distance: 51.0
click at [566, 153] on div at bounding box center [487, 158] width 506 height 62
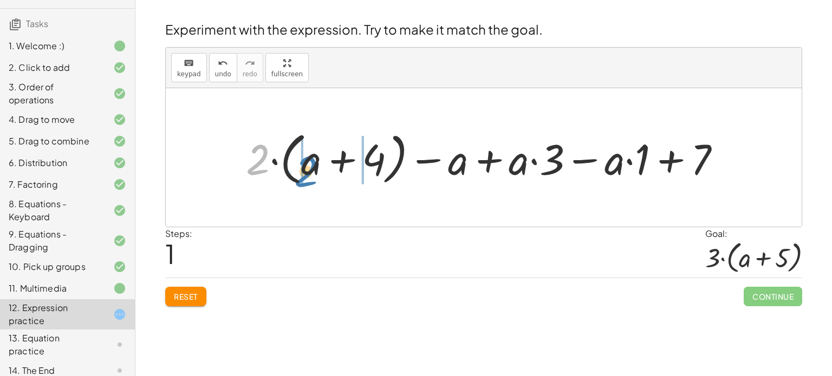
drag, startPoint x: 256, startPoint y: 157, endPoint x: 305, endPoint y: 171, distance: 50.6
click at [305, 171] on div at bounding box center [487, 158] width 494 height 62
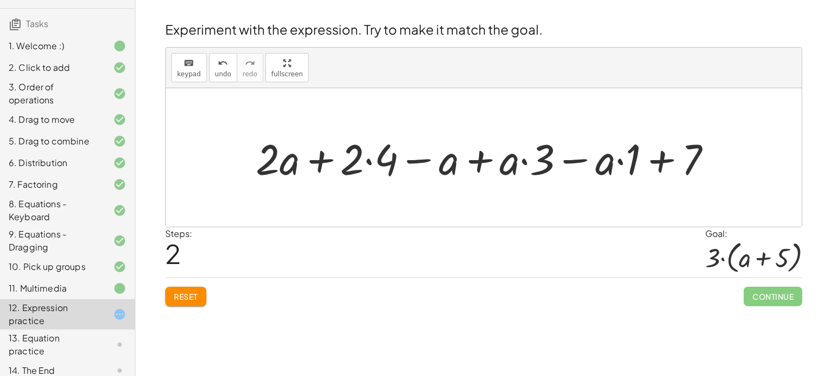
click at [546, 166] on div at bounding box center [487, 158] width 475 height 56
click at [524, 163] on div at bounding box center [487, 158] width 475 height 56
click at [617, 161] on div at bounding box center [487, 158] width 475 height 56
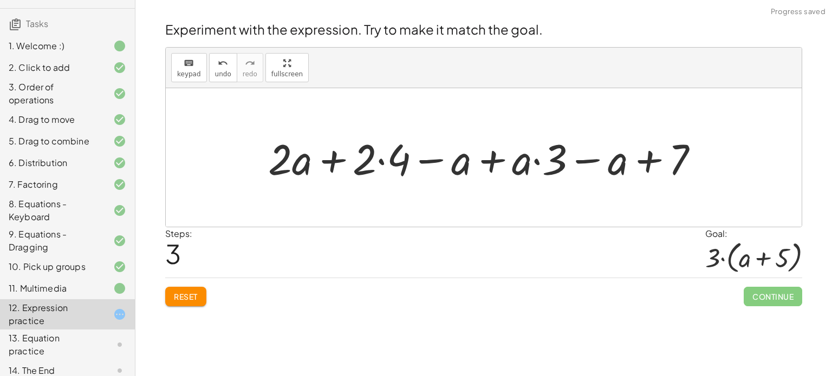
click at [386, 161] on div at bounding box center [488, 158] width 450 height 56
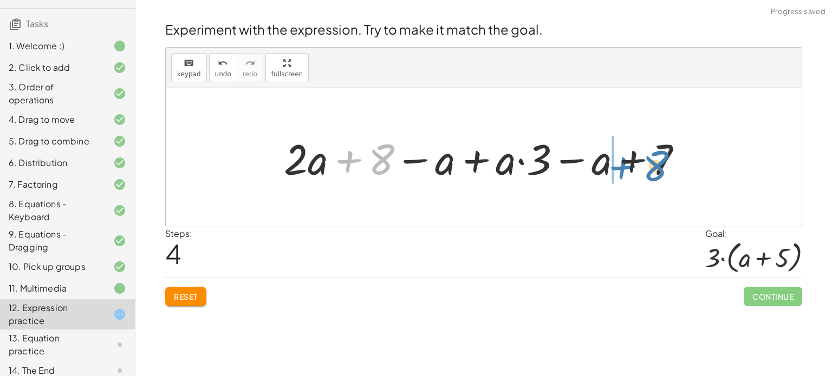
drag, startPoint x: 384, startPoint y: 161, endPoint x: 658, endPoint y: 168, distance: 273.5
click at [658, 168] on div at bounding box center [487, 158] width 418 height 56
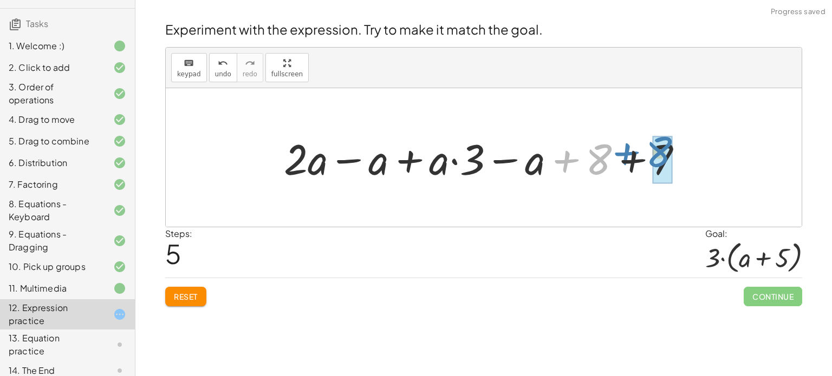
drag, startPoint x: 603, startPoint y: 159, endPoint x: 663, endPoint y: 153, distance: 60.5
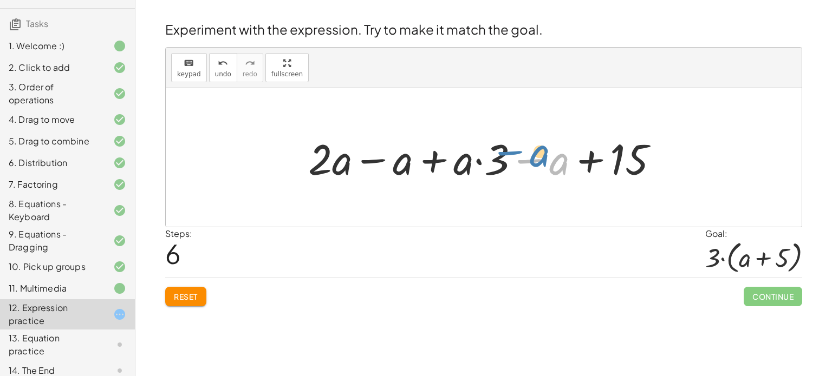
drag, startPoint x: 556, startPoint y: 169, endPoint x: 544, endPoint y: 165, distance: 12.9
click at [544, 165] on div at bounding box center [488, 158] width 370 height 56
click at [479, 162] on div at bounding box center [488, 158] width 370 height 56
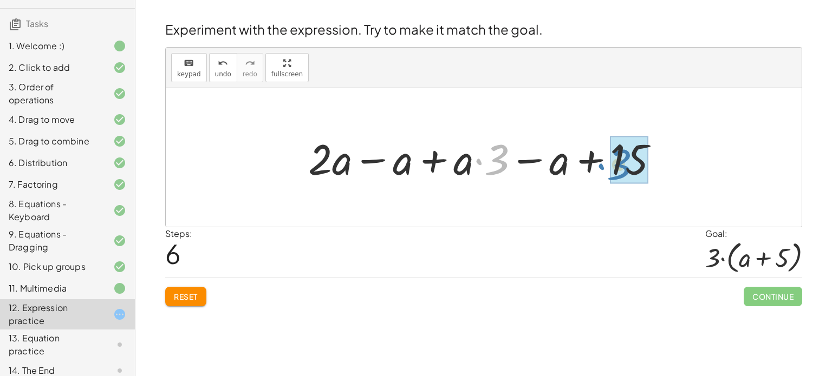
drag, startPoint x: 500, startPoint y: 165, endPoint x: 622, endPoint y: 169, distance: 122.5
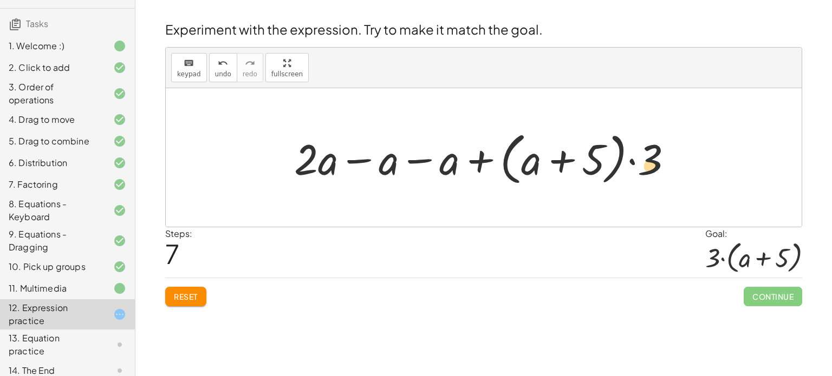
drag, startPoint x: 650, startPoint y: 162, endPoint x: 650, endPoint y: 169, distance: 6.5
click at [650, 169] on div at bounding box center [487, 158] width 397 height 62
click at [356, 159] on div at bounding box center [487, 158] width 397 height 62
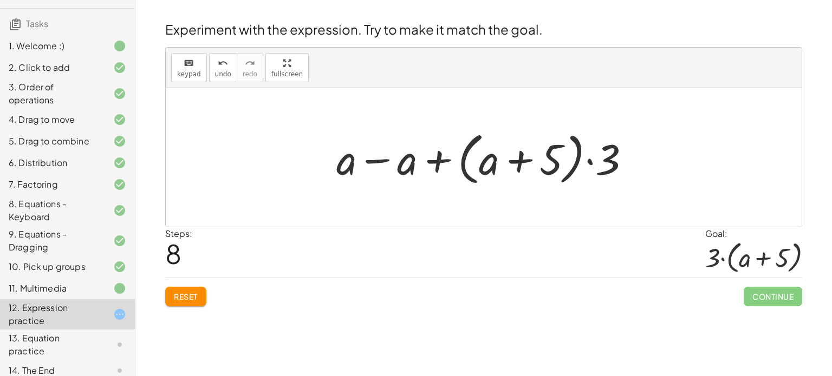
click at [369, 161] on div at bounding box center [487, 158] width 313 height 62
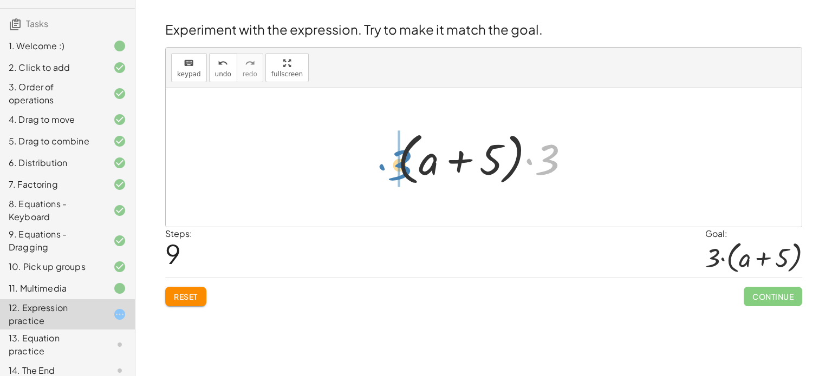
drag, startPoint x: 545, startPoint y: 157, endPoint x: 391, endPoint y: 162, distance: 154.4
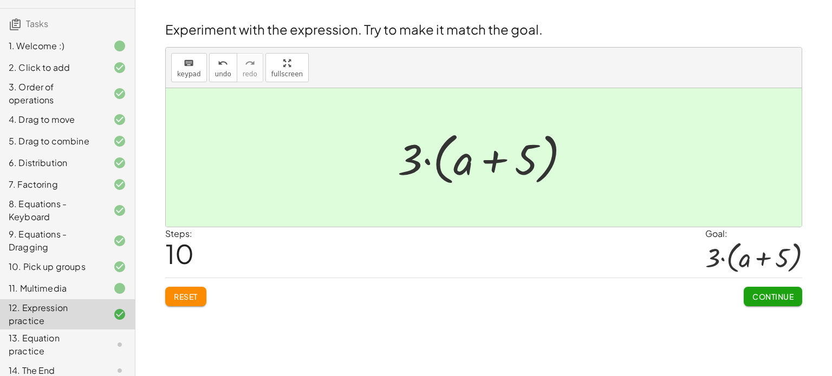
click at [772, 292] on span "Continue" at bounding box center [772, 297] width 41 height 10
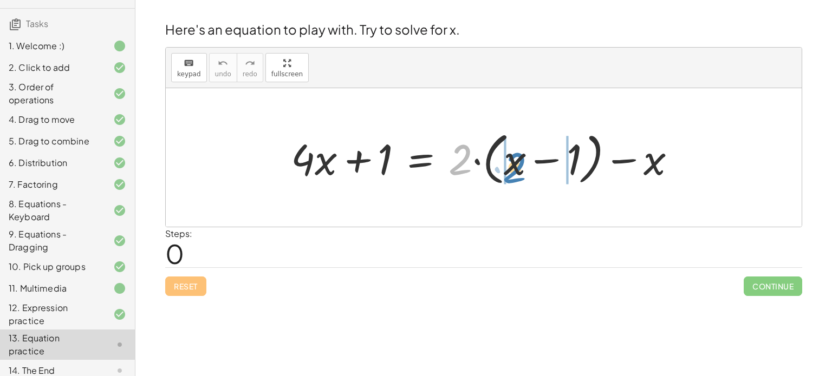
drag, startPoint x: 465, startPoint y: 159, endPoint x: 519, endPoint y: 167, distance: 54.7
click at [519, 167] on div at bounding box center [487, 158] width 405 height 62
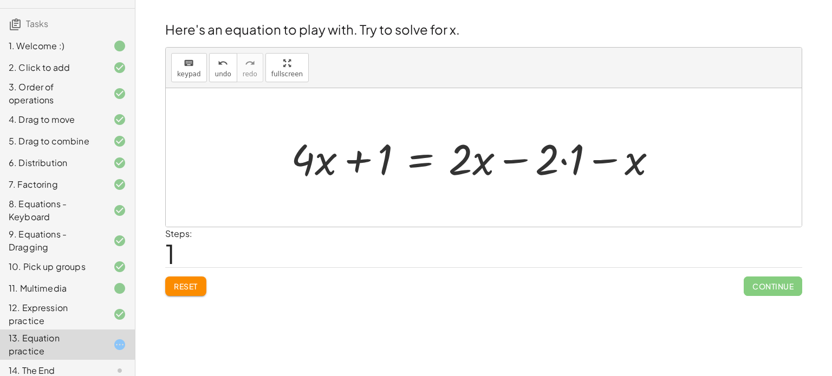
click at [604, 161] on div at bounding box center [478, 158] width 386 height 56
click at [562, 164] on div at bounding box center [478, 158] width 386 height 56
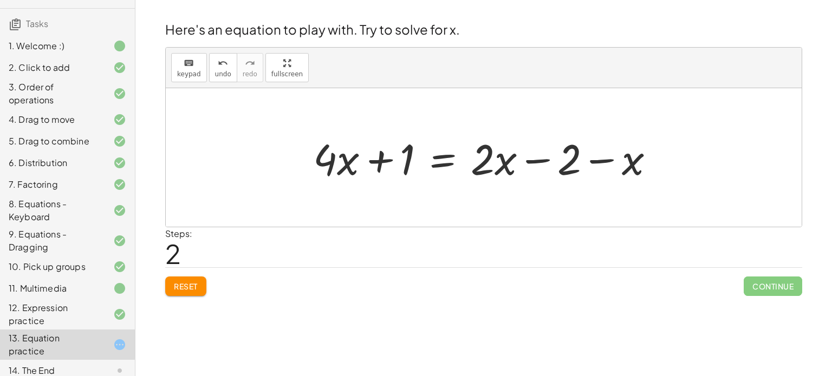
click at [534, 159] on div at bounding box center [488, 158] width 361 height 56
click at [606, 161] on div at bounding box center [488, 158] width 361 height 56
drag, startPoint x: 638, startPoint y: 167, endPoint x: 513, endPoint y: 168, distance: 125.1
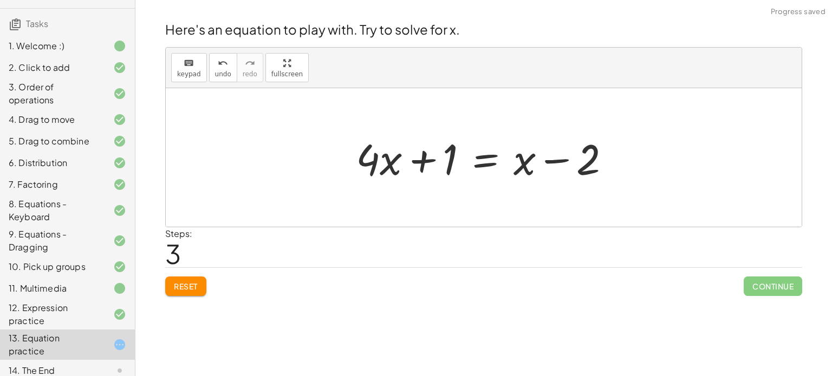
click at [554, 159] on div at bounding box center [487, 158] width 274 height 56
drag, startPoint x: 529, startPoint y: 167, endPoint x: 386, endPoint y: 162, distance: 143.0
click at [386, 162] on div at bounding box center [487, 158] width 274 height 56
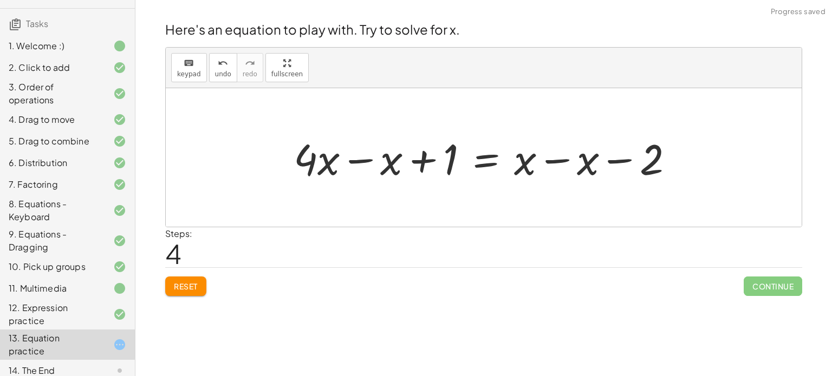
click at [546, 159] on div at bounding box center [488, 158] width 400 height 56
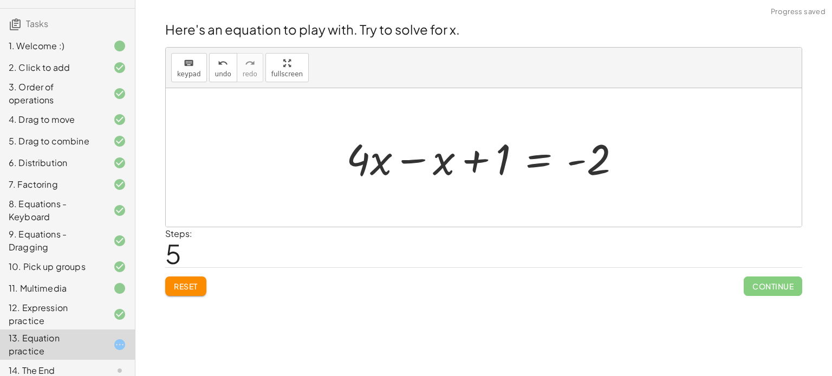
click at [408, 162] on div at bounding box center [488, 158] width 294 height 56
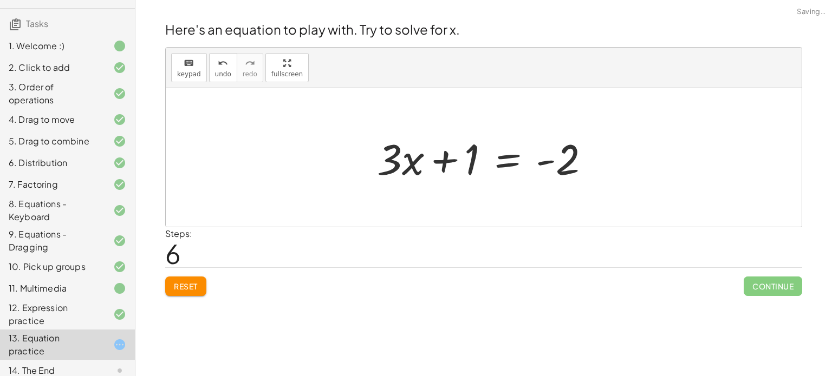
click at [442, 160] on div at bounding box center [487, 158] width 232 height 56
drag, startPoint x: 480, startPoint y: 159, endPoint x: 478, endPoint y: 152, distance: 6.7
click at [478, 152] on div at bounding box center [487, 158] width 232 height 56
drag, startPoint x: 472, startPoint y: 154, endPoint x: 582, endPoint y: 167, distance: 110.1
click at [582, 167] on div at bounding box center [487, 158] width 232 height 56
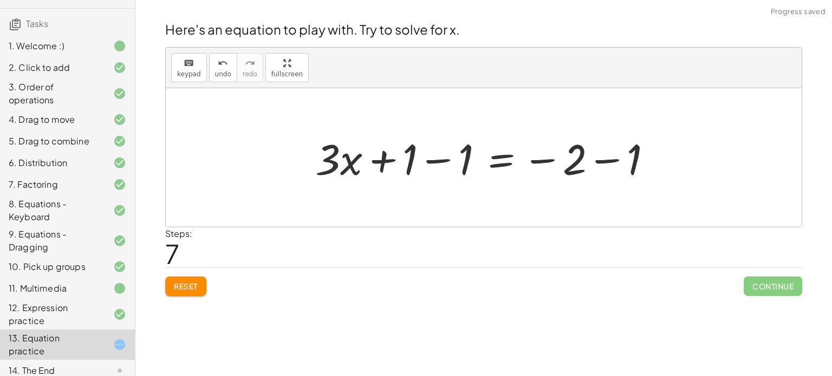
click at [434, 161] on div at bounding box center [488, 158] width 356 height 56
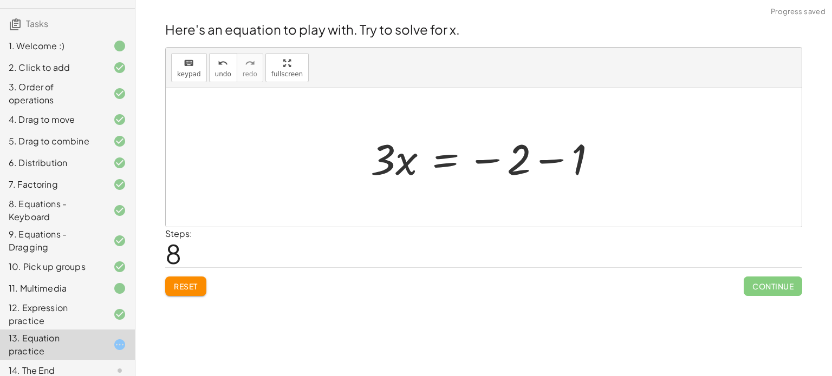
click at [544, 159] on div at bounding box center [487, 158] width 245 height 56
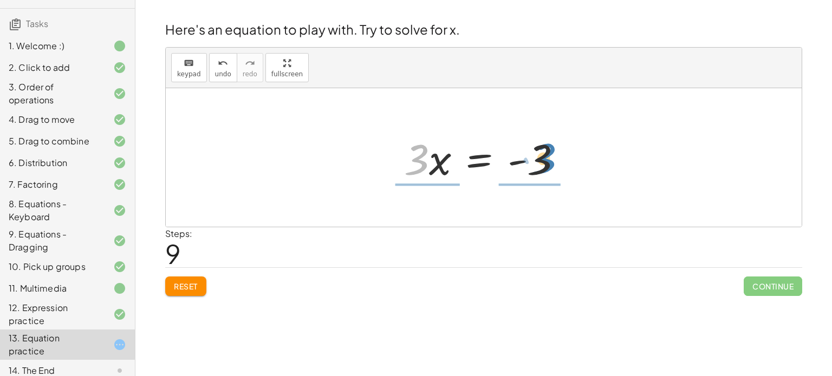
drag, startPoint x: 419, startPoint y: 159, endPoint x: 540, endPoint y: 159, distance: 121.3
click at [540, 159] on div at bounding box center [488, 158] width 178 height 56
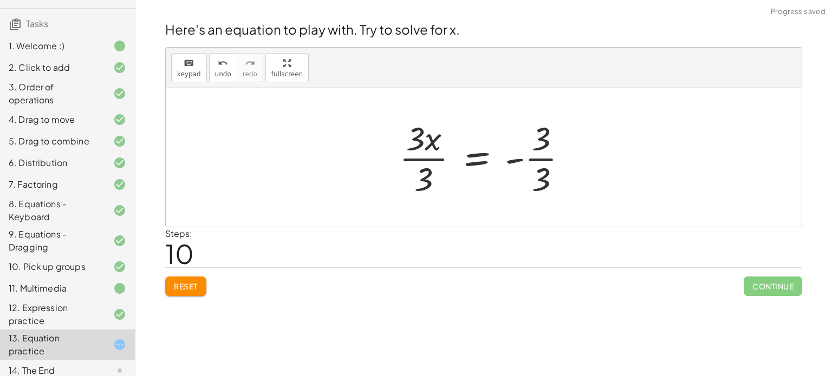
click at [538, 160] on div at bounding box center [488, 157] width 188 height 83
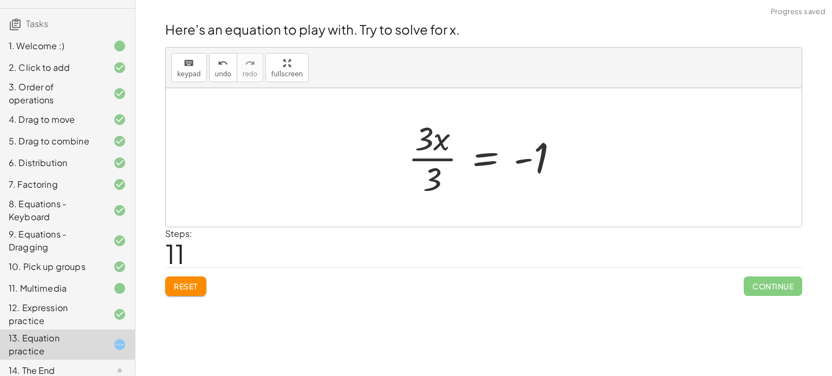
click at [416, 158] on div at bounding box center [487, 157] width 170 height 83
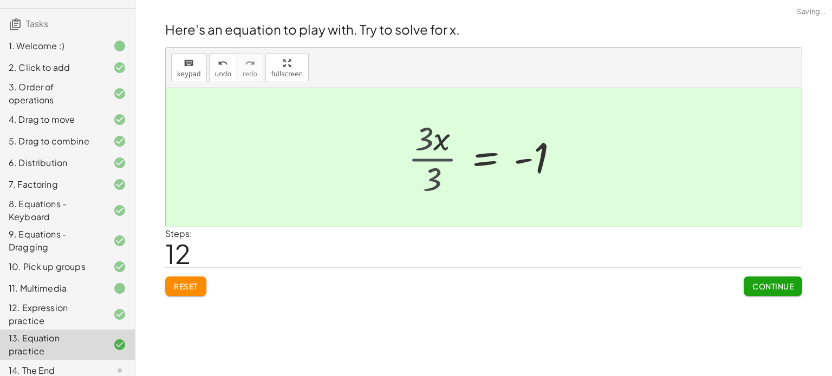
click at [416, 158] on div at bounding box center [484, 157] width 636 height 139
click at [779, 288] on span "Continue" at bounding box center [772, 287] width 41 height 10
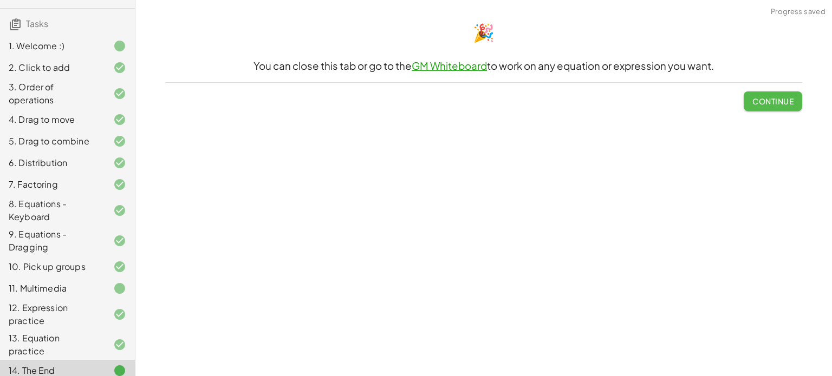
click at [756, 104] on span "Continue" at bounding box center [772, 101] width 41 height 10
